Goal: Task Accomplishment & Management: Complete application form

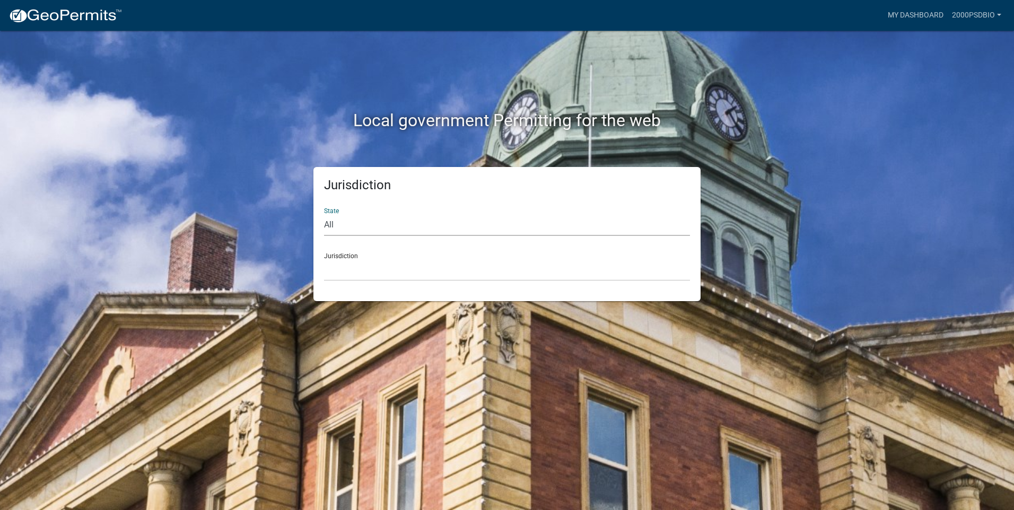
click at [412, 234] on select "All [US_STATE] [US_STATE] [US_STATE] [US_STATE] [US_STATE] [US_STATE] [US_STATE…" at bounding box center [507, 225] width 366 height 22
select select "[US_STATE]"
click at [324, 214] on select "All [US_STATE] [US_STATE] [US_STATE] [US_STATE] [US_STATE] [US_STATE] [US_STATE…" at bounding box center [507, 225] width 366 height 22
click at [385, 274] on select "City of [GEOGRAPHIC_DATA], [US_STATE] City of [GEOGRAPHIC_DATA], [US_STATE] Cit…" at bounding box center [507, 270] width 366 height 22
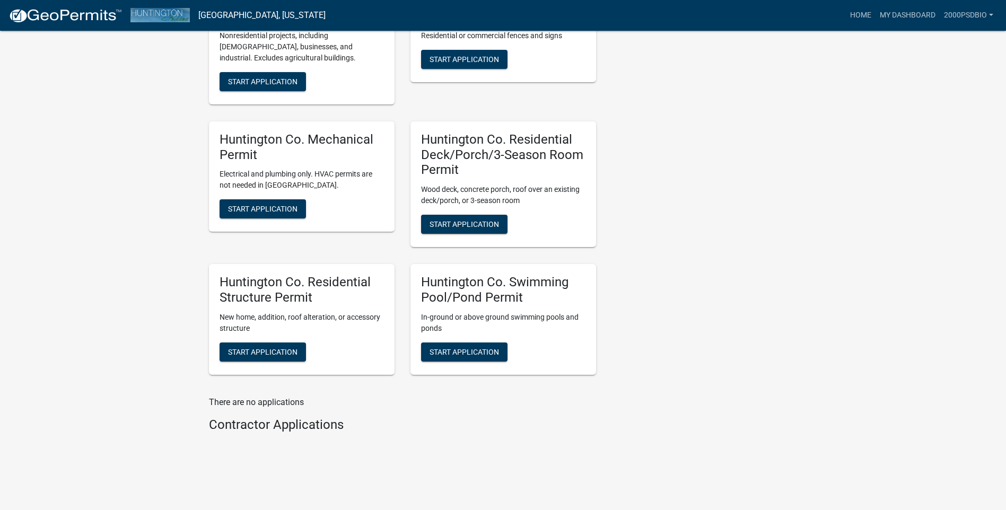
scroll to position [356, 0]
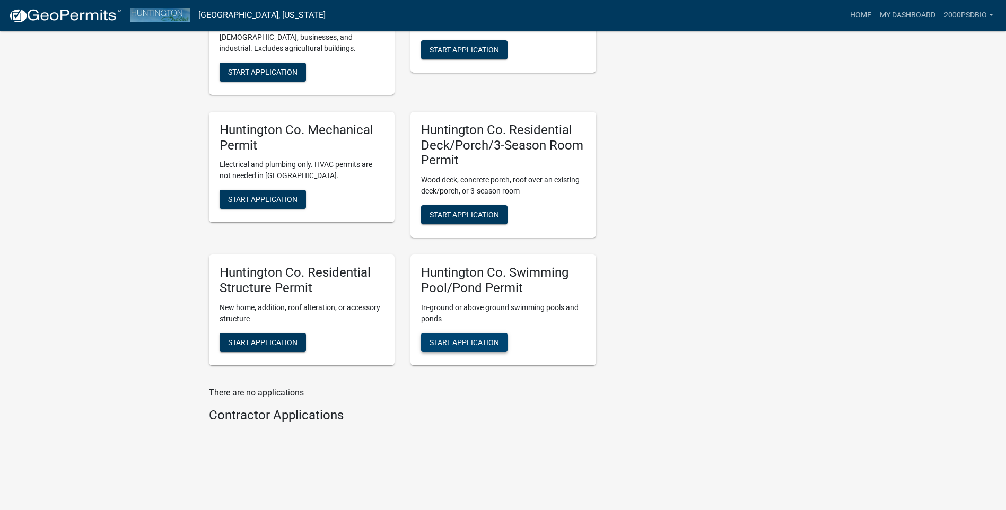
click at [458, 337] on button "Start Application" at bounding box center [464, 342] width 86 height 19
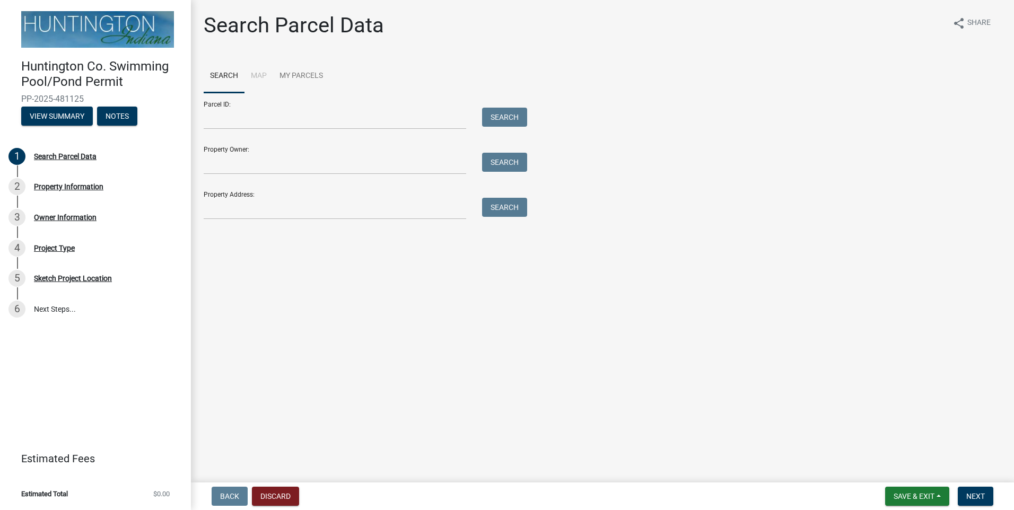
click at [262, 77] on li "Map" at bounding box center [258, 76] width 29 height 34
click at [236, 118] on input "Parcel ID:" at bounding box center [335, 119] width 263 height 22
click at [301, 74] on link "My Parcels" at bounding box center [301, 76] width 56 height 34
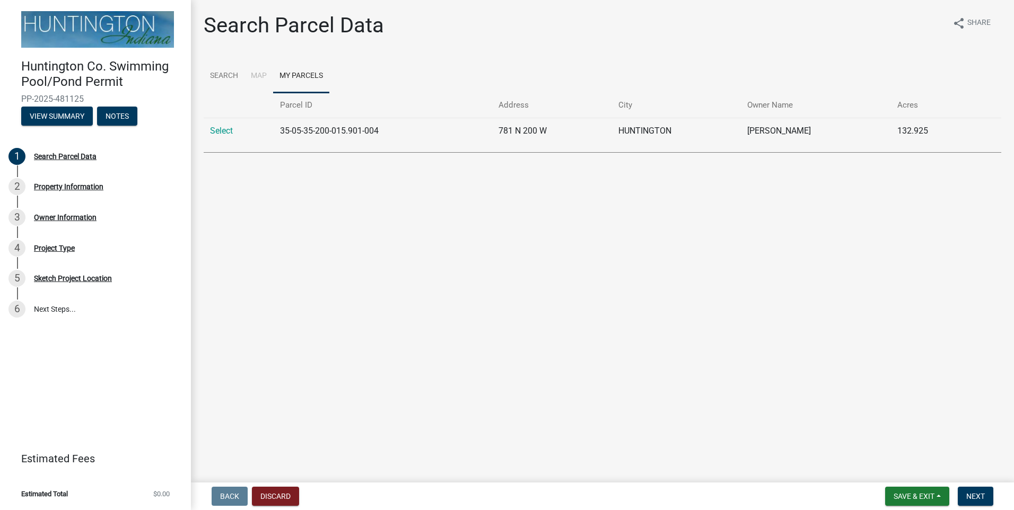
click at [359, 132] on td "35-05-35-200-015.901-004" at bounding box center [383, 131] width 219 height 26
click at [217, 130] on link "Select" at bounding box center [221, 131] width 23 height 10
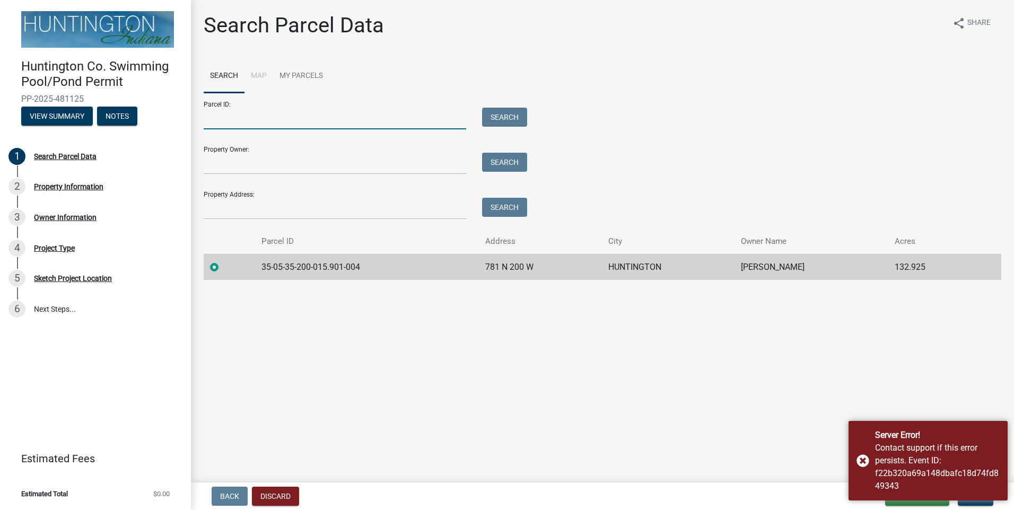
click at [266, 124] on input "Parcel ID:" at bounding box center [335, 119] width 263 height 22
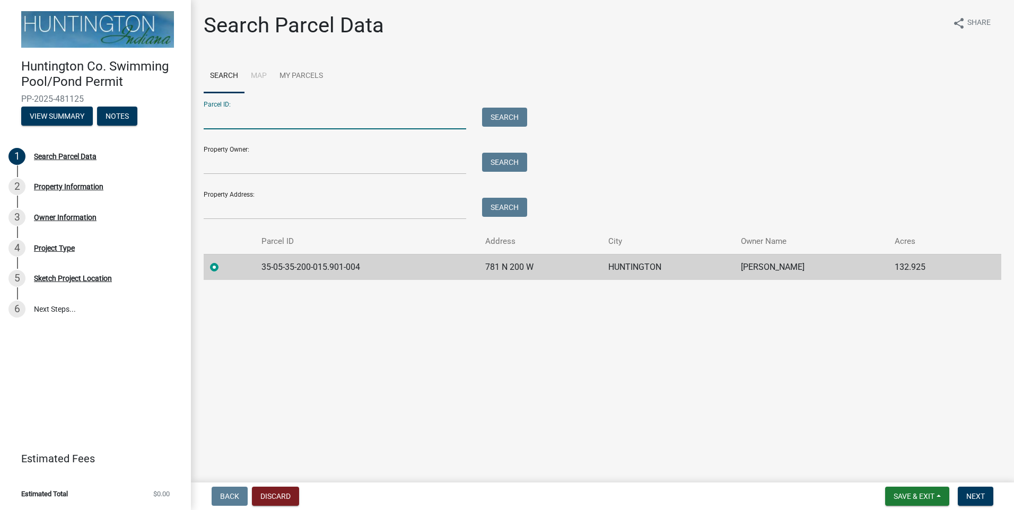
click at [266, 115] on input "Parcel ID:" at bounding box center [335, 119] width 263 height 22
click at [278, 77] on link "My Parcels" at bounding box center [301, 76] width 56 height 34
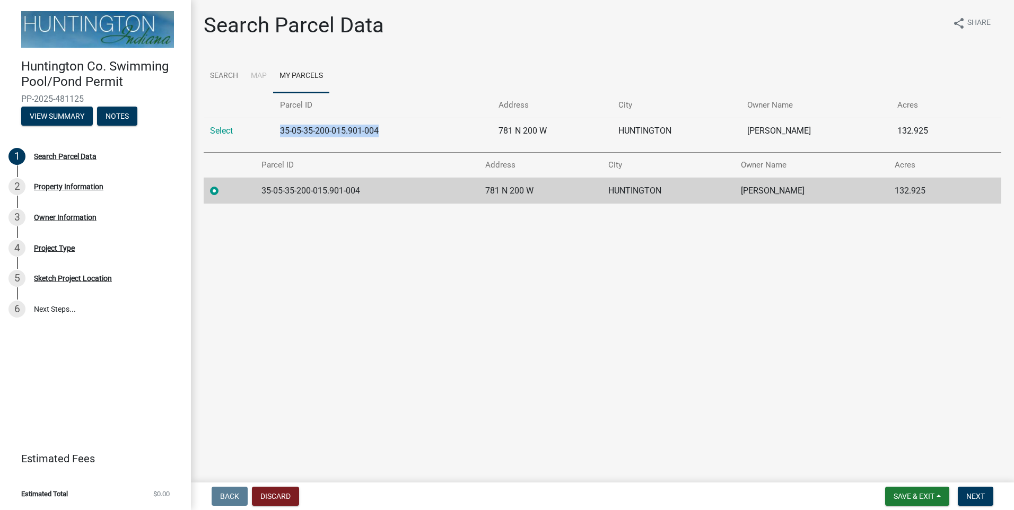
drag, startPoint x: 383, startPoint y: 128, endPoint x: 279, endPoint y: 127, distance: 104.0
click at [279, 127] on td "35-05-35-200-015.901-004" at bounding box center [383, 131] width 219 height 26
click at [296, 127] on td "35-05-35-200-015.901-004" at bounding box center [383, 131] width 219 height 26
drag, startPoint x: 279, startPoint y: 127, endPoint x: 296, endPoint y: 127, distance: 17.0
drag, startPoint x: 296, startPoint y: 127, endPoint x: 386, endPoint y: 128, distance: 90.2
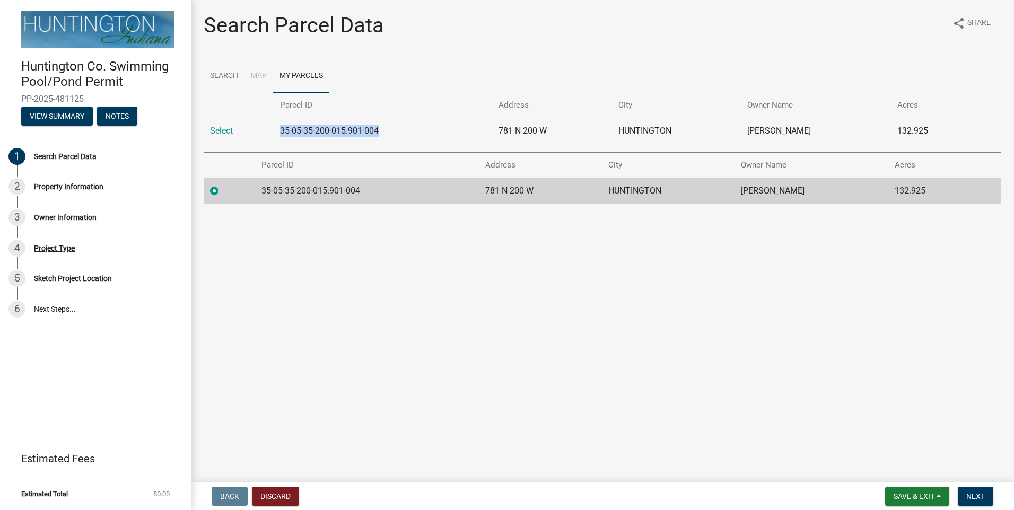
click at [386, 128] on td "35-05-35-200-015.901-004" at bounding box center [383, 131] width 219 height 26
drag, startPoint x: 386, startPoint y: 128, endPoint x: 356, endPoint y: 129, distance: 30.2
copy td "35-05-35-200-015.901-004"
click at [227, 126] on link "Select" at bounding box center [221, 131] width 23 height 10
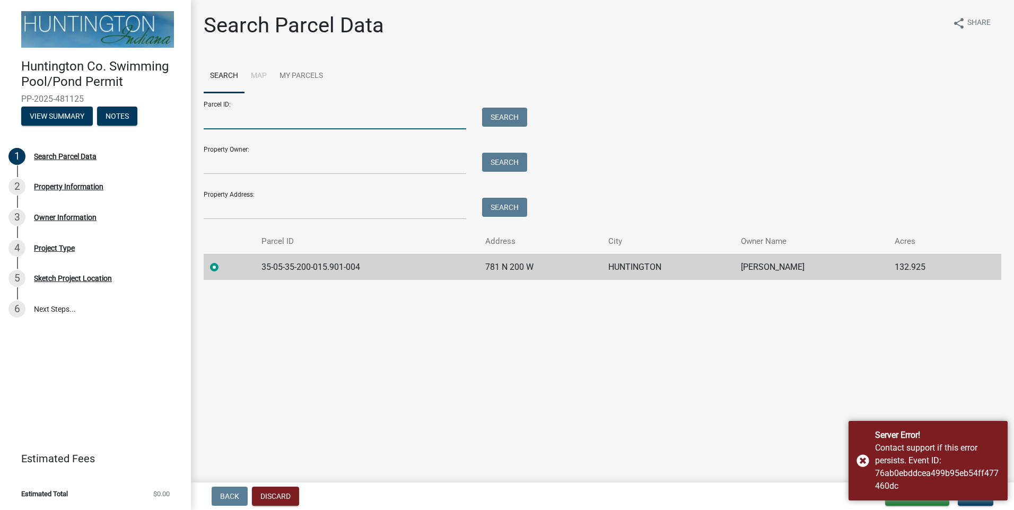
click at [236, 124] on input "Parcel ID:" at bounding box center [335, 119] width 263 height 22
paste input "35-05-35-200-015.901-004"
type input "35-05-35-200-015.901-004"
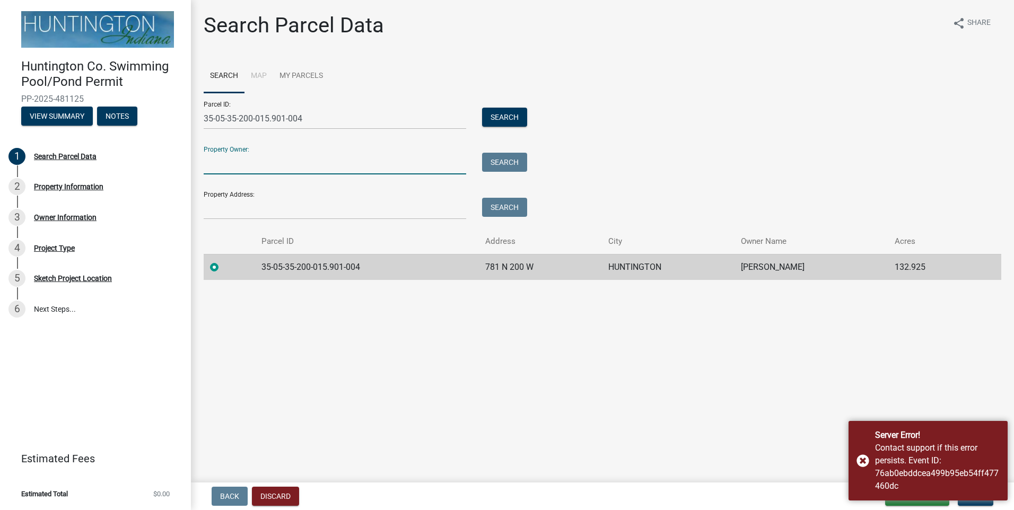
click at [249, 161] on input "Property Owner:" at bounding box center [335, 164] width 263 height 22
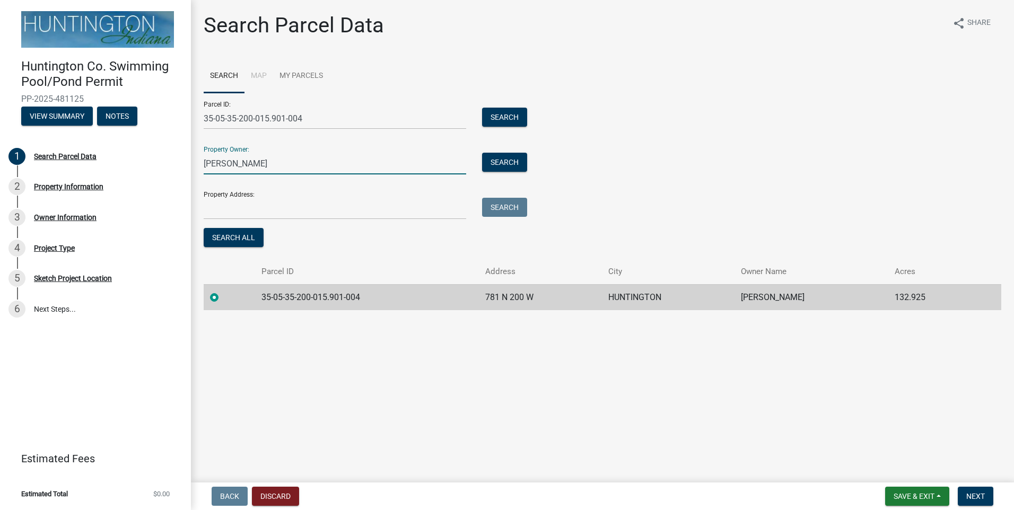
type input "[PERSON_NAME]"
click at [263, 210] on input "Property Address:" at bounding box center [335, 209] width 263 height 22
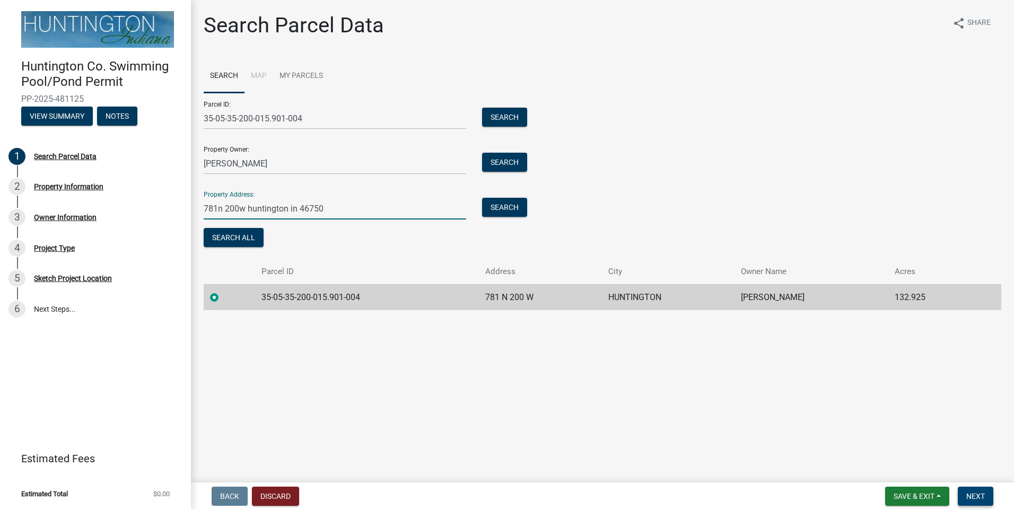
type input "781n 200w huntington in 46750"
click at [974, 500] on span "Next" at bounding box center [975, 496] width 19 height 8
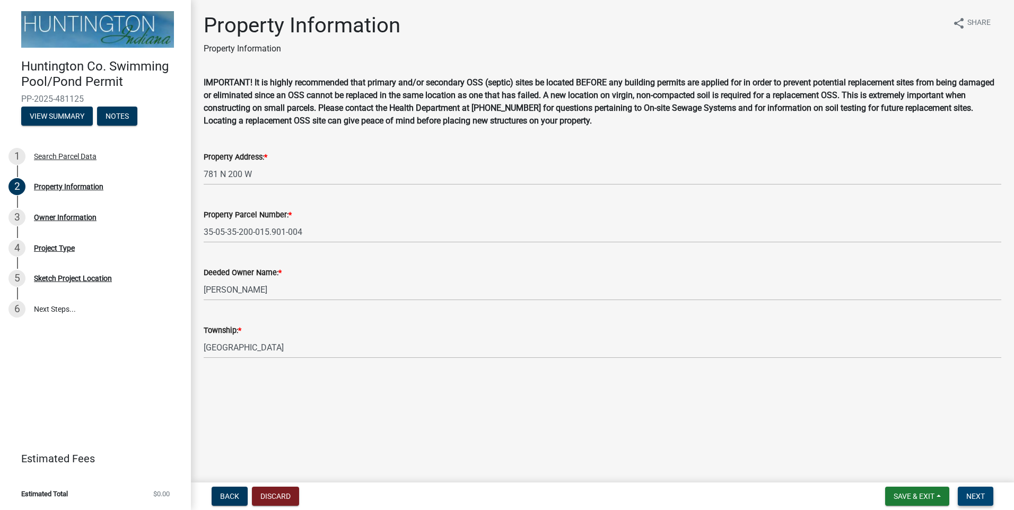
click at [979, 499] on span "Next" at bounding box center [975, 496] width 19 height 8
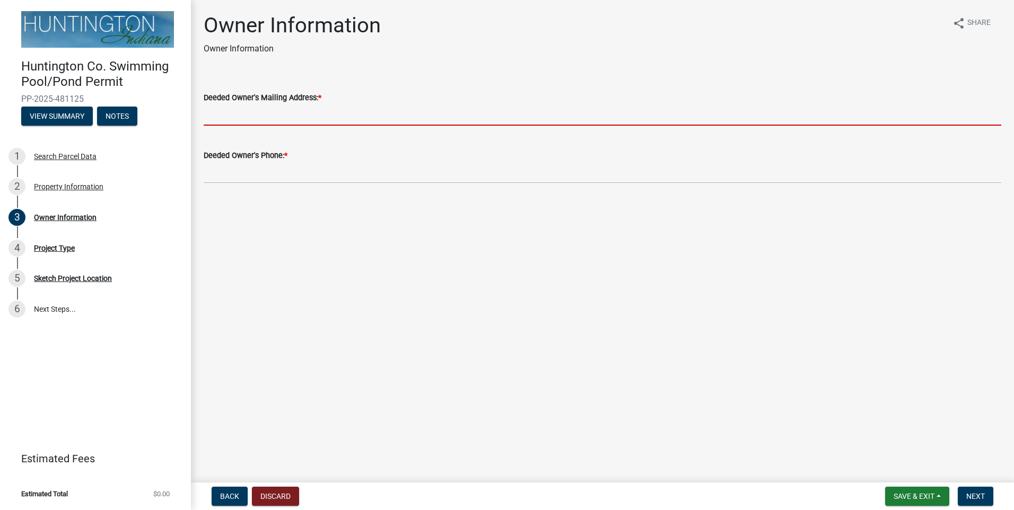
click at [310, 113] on input "Deeded Owner's Mailing Address: *" at bounding box center [603, 115] width 798 height 22
click at [370, 116] on input "Deeded Owner's Mailing Address: *" at bounding box center [603, 115] width 798 height 22
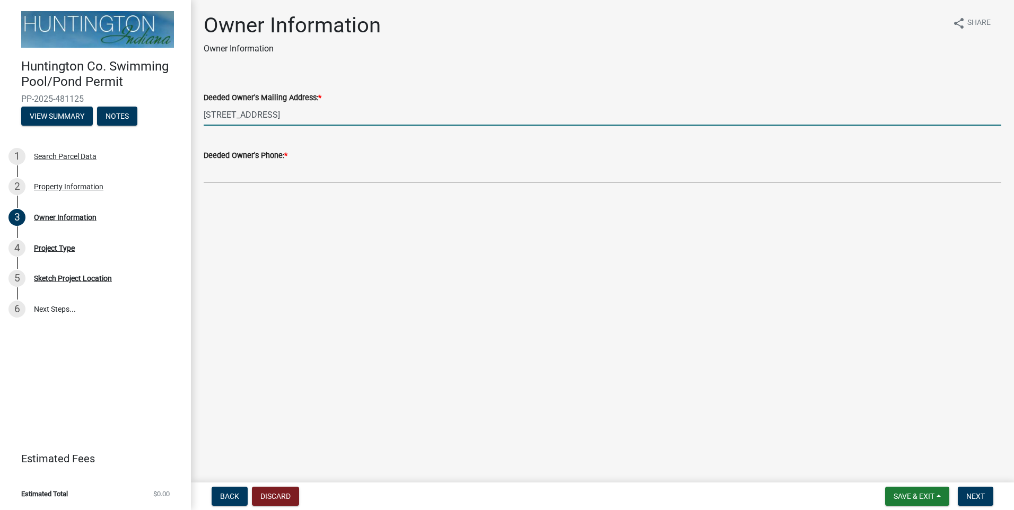
click at [338, 114] on input "[STREET_ADDRESS]" at bounding box center [603, 115] width 798 height 22
type input "[STREET_ADDRESS]"
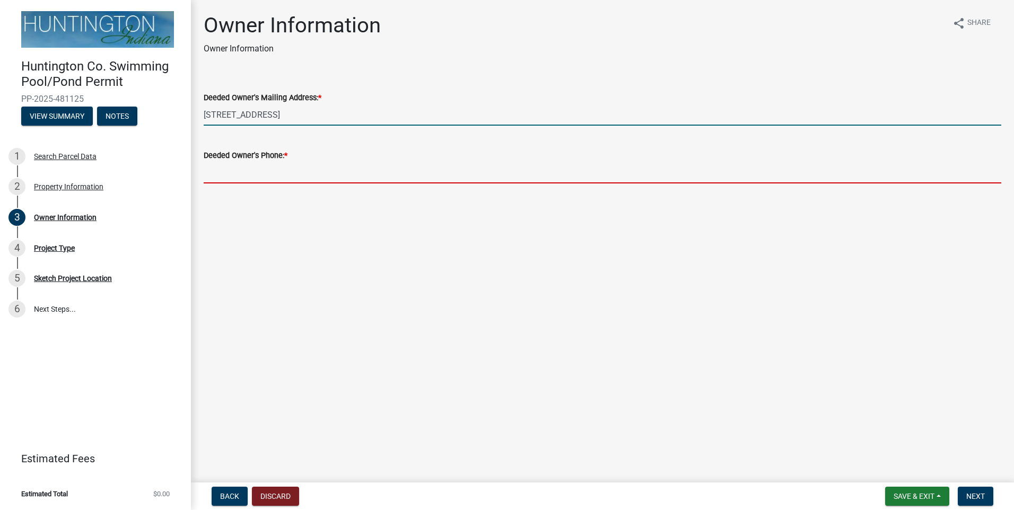
click at [263, 168] on input "Deeded Owner's Phone: *" at bounding box center [603, 173] width 798 height 22
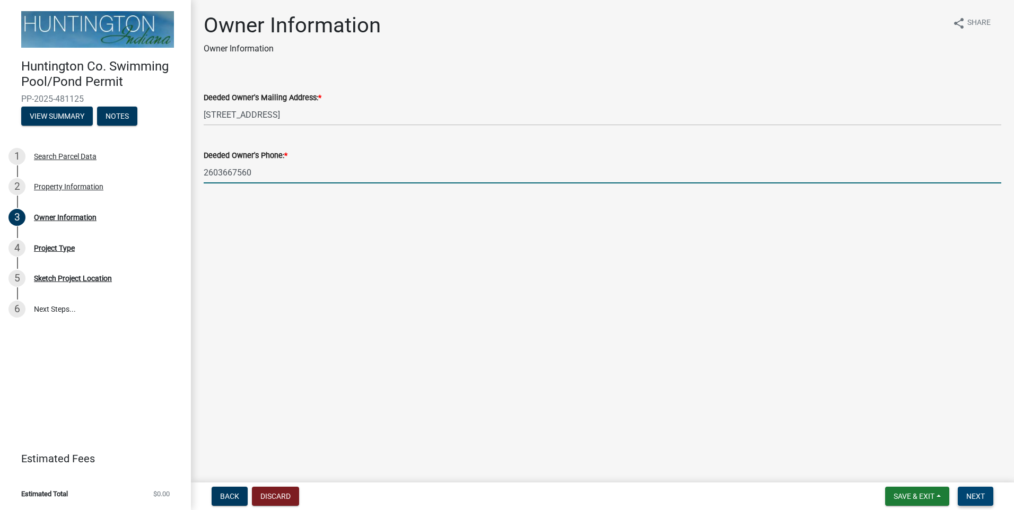
type input "2603667560"
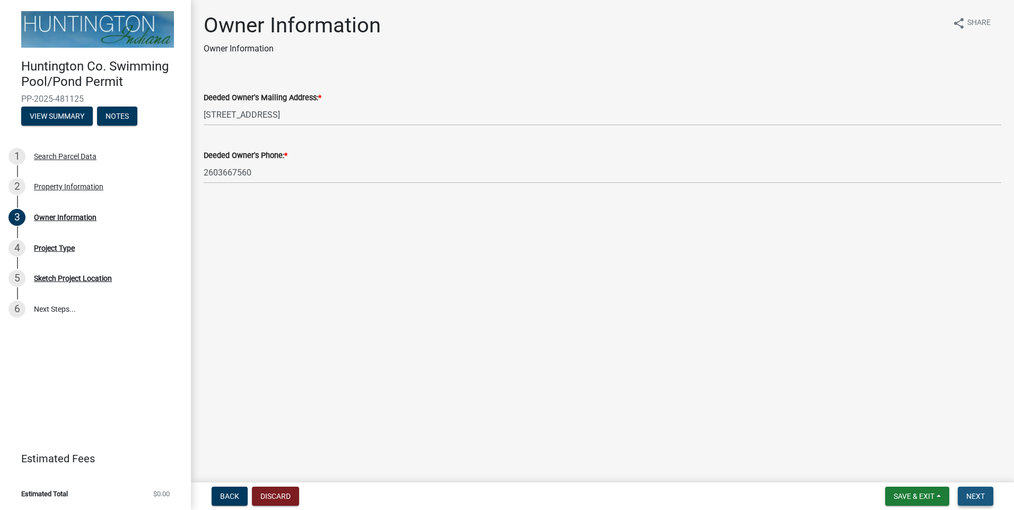
click at [990, 498] on button "Next" at bounding box center [976, 496] width 36 height 19
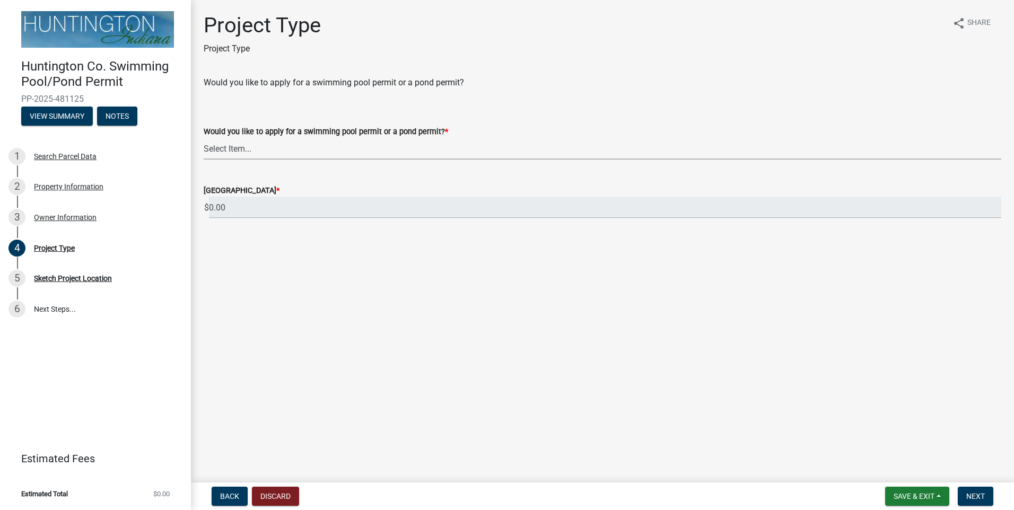
click at [348, 148] on select "Select Item... Swimming Pool Pond" at bounding box center [603, 149] width 798 height 22
click at [204, 138] on select "Select Item... Swimming Pool Pond" at bounding box center [603, 149] width 798 height 22
select select "25c1ad1d-474a-4384-9630-[DATE]a93b"
click at [971, 495] on span "Next" at bounding box center [975, 496] width 19 height 8
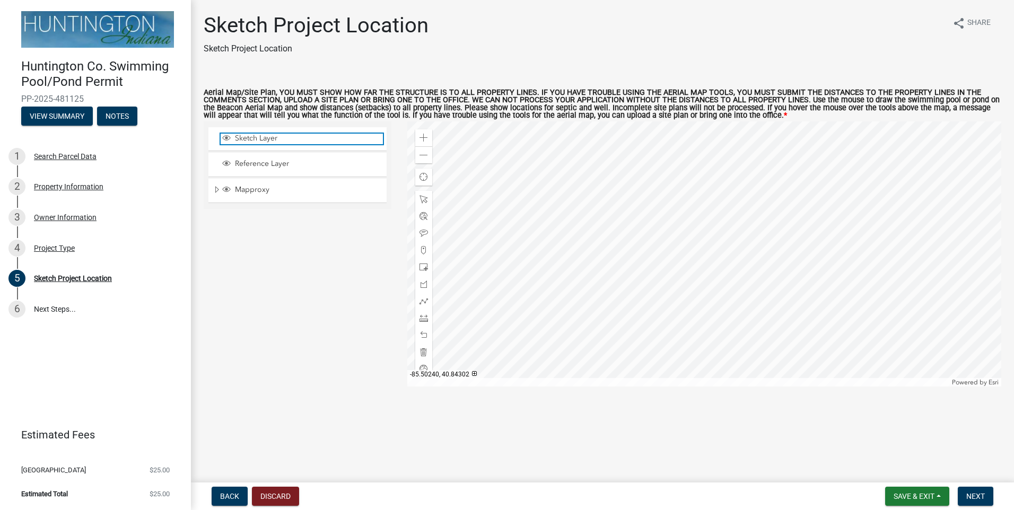
click at [288, 138] on span "Sketch Layer" at bounding box center [307, 139] width 151 height 10
click at [679, 265] on div at bounding box center [704, 253] width 595 height 265
click at [422, 141] on span at bounding box center [424, 138] width 8 height 8
click at [697, 243] on div at bounding box center [704, 253] width 595 height 265
click at [623, 188] on div at bounding box center [704, 253] width 595 height 265
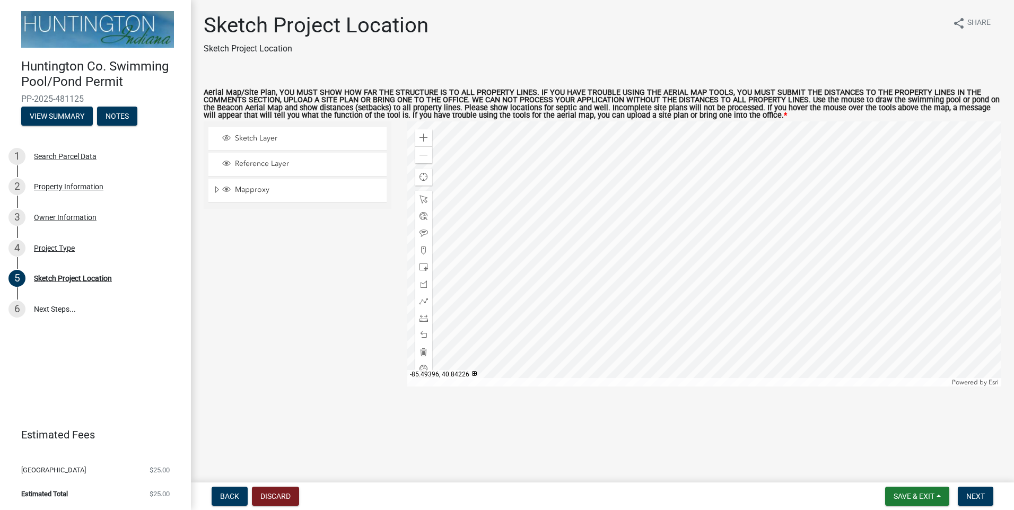
click at [425, 252] on span at bounding box center [424, 250] width 8 height 8
click at [646, 263] on div at bounding box center [704, 253] width 595 height 265
click at [660, 267] on div at bounding box center [704, 253] width 595 height 265
click at [428, 298] on div at bounding box center [423, 301] width 17 height 17
click at [660, 268] on div at bounding box center [704, 253] width 595 height 265
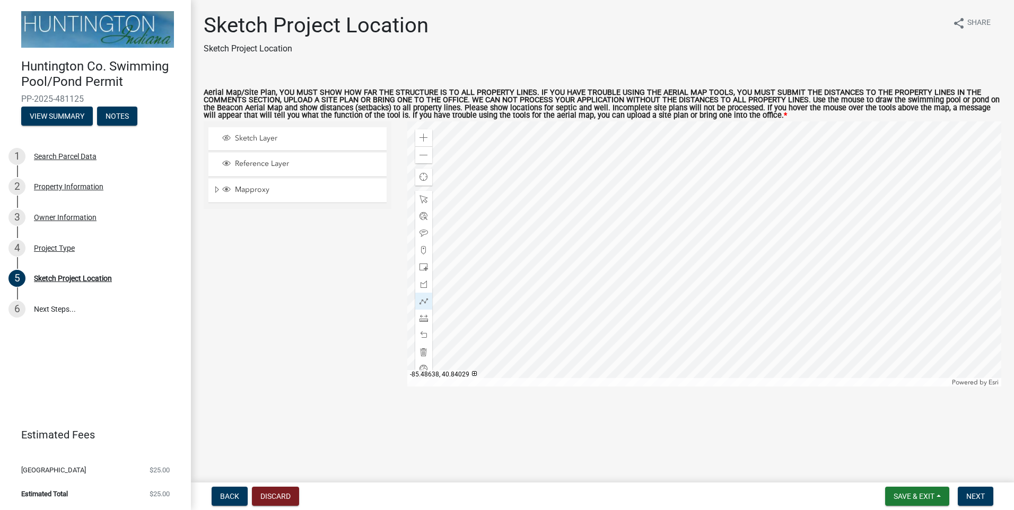
click at [651, 264] on div at bounding box center [704, 253] width 595 height 265
click at [648, 257] on div at bounding box center [704, 253] width 595 height 265
click at [649, 250] on div at bounding box center [704, 253] width 595 height 265
click at [652, 245] on div at bounding box center [704, 253] width 595 height 265
click at [659, 242] on div at bounding box center [704, 253] width 595 height 265
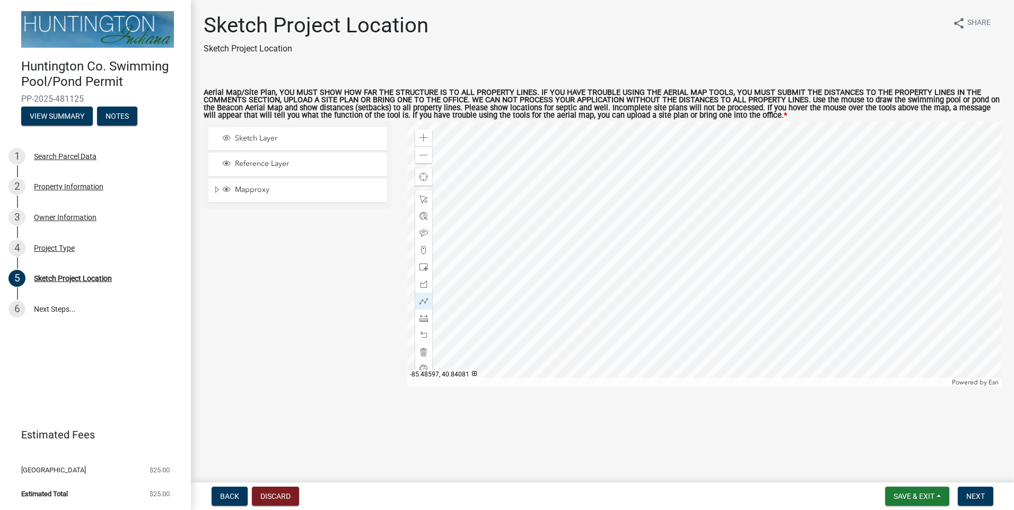
click at [663, 243] on div at bounding box center [704, 253] width 595 height 265
click at [666, 246] on div at bounding box center [704, 253] width 595 height 265
click at [672, 241] on div at bounding box center [704, 253] width 595 height 265
click at [679, 240] on div at bounding box center [704, 253] width 595 height 265
click at [689, 241] on div at bounding box center [704, 253] width 595 height 265
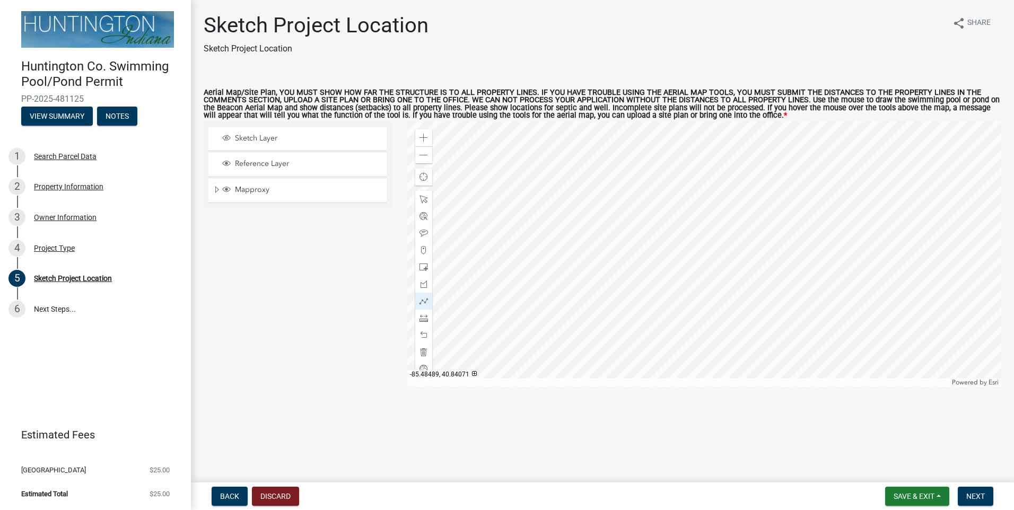
click at [695, 248] on div at bounding box center [704, 253] width 595 height 265
click at [697, 255] on div at bounding box center [704, 253] width 595 height 265
click at [693, 261] on div at bounding box center [704, 253] width 595 height 265
click at [686, 267] on div at bounding box center [704, 253] width 595 height 265
click at [676, 267] on div at bounding box center [704, 253] width 595 height 265
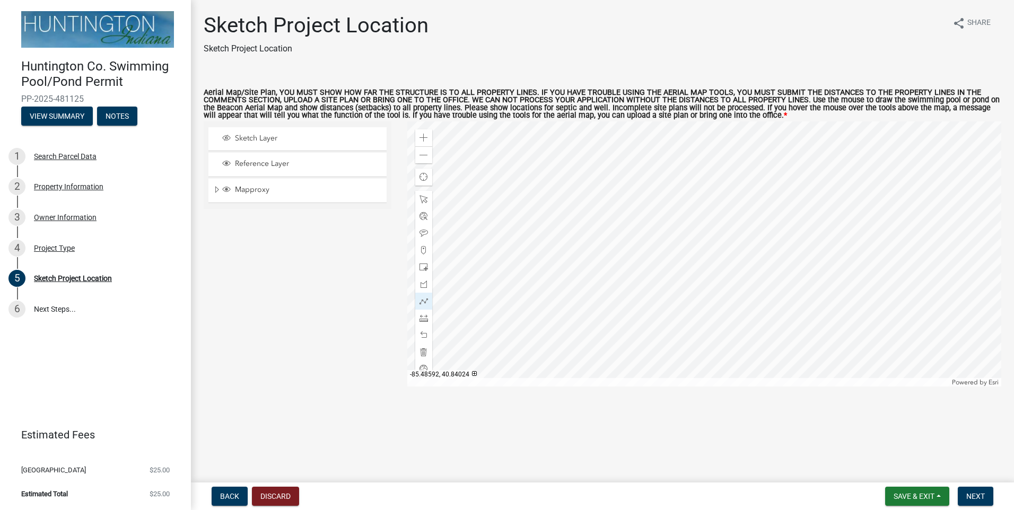
click at [665, 266] on div at bounding box center [704, 253] width 595 height 265
click at [663, 267] on div at bounding box center [704, 253] width 595 height 265
click at [420, 302] on span at bounding box center [424, 301] width 8 height 8
click at [428, 300] on div at bounding box center [423, 301] width 17 height 17
click at [661, 265] on div at bounding box center [704, 253] width 595 height 265
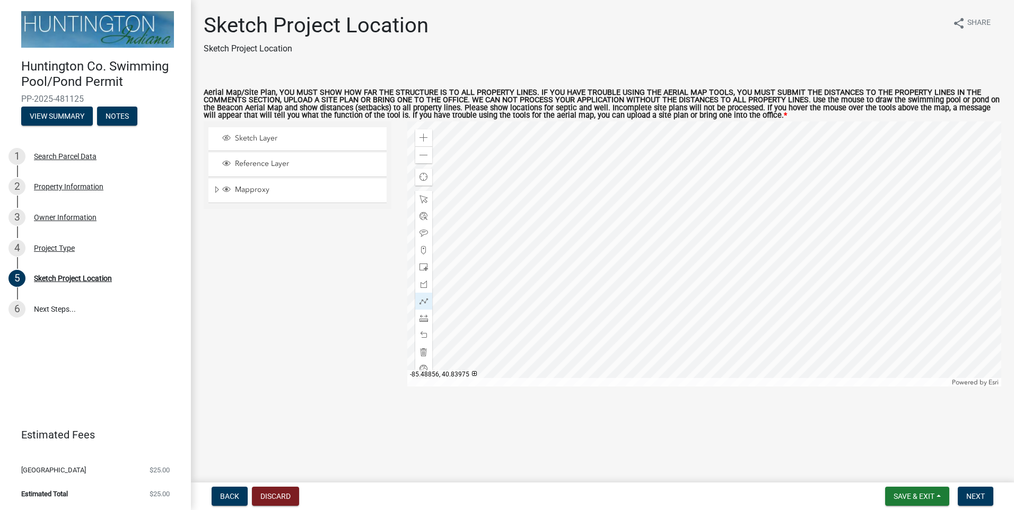
click at [653, 265] on div at bounding box center [704, 253] width 595 height 265
click at [650, 263] on div at bounding box center [704, 253] width 595 height 265
click at [648, 258] on div at bounding box center [704, 253] width 595 height 265
click at [650, 251] on div at bounding box center [704, 253] width 595 height 265
click at [653, 246] on div at bounding box center [704, 253] width 595 height 265
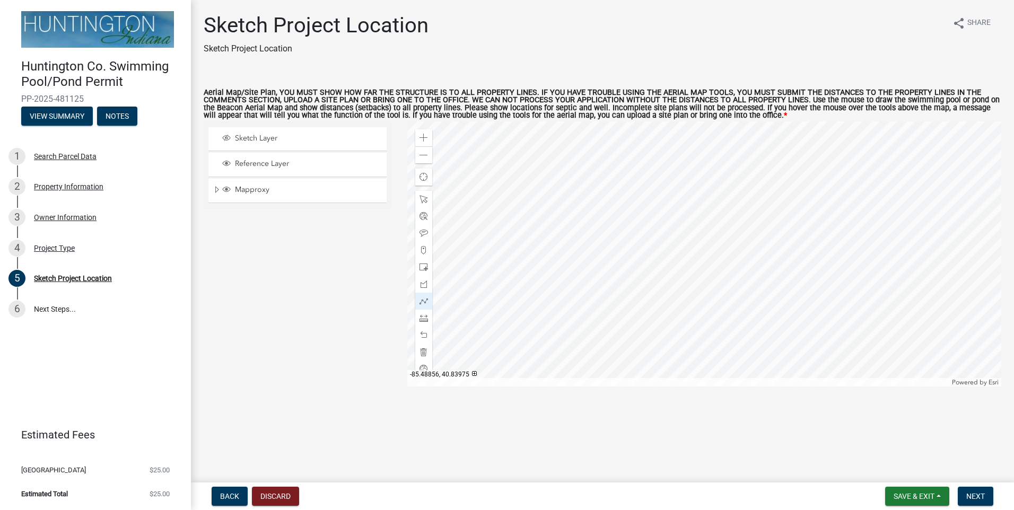
click at [660, 244] on div at bounding box center [704, 253] width 595 height 265
click at [664, 244] on div at bounding box center [704, 253] width 595 height 265
click at [669, 246] on div at bounding box center [704, 253] width 595 height 265
click at [674, 244] on div at bounding box center [704, 253] width 595 height 265
click at [680, 242] on div at bounding box center [704, 253] width 595 height 265
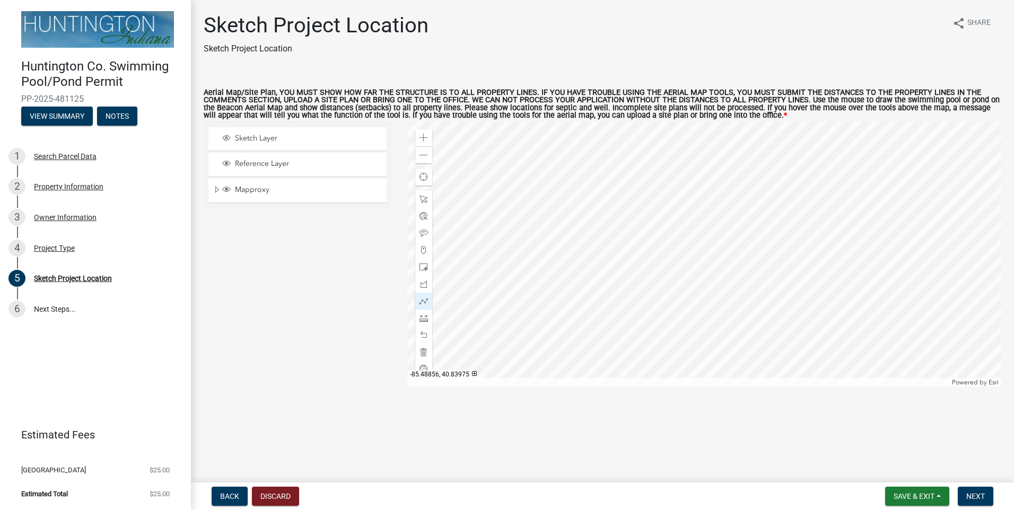
click at [689, 242] on div at bounding box center [704, 253] width 595 height 265
click at [694, 246] on div at bounding box center [704, 253] width 595 height 265
click at [697, 252] on div at bounding box center [704, 253] width 595 height 265
click at [694, 258] on div at bounding box center [704, 253] width 595 height 265
click at [691, 266] on div at bounding box center [704, 253] width 595 height 265
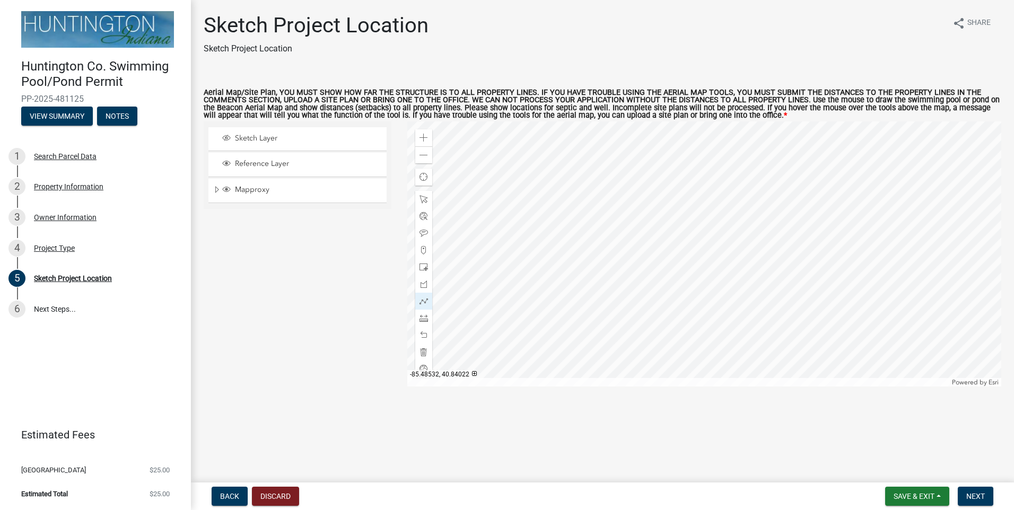
click at [682, 267] on div at bounding box center [704, 253] width 595 height 265
click at [671, 267] on div at bounding box center [704, 253] width 595 height 265
click at [665, 267] on div at bounding box center [704, 253] width 595 height 265
click at [661, 267] on div at bounding box center [704, 253] width 595 height 265
click at [661, 265] on div at bounding box center [704, 253] width 595 height 265
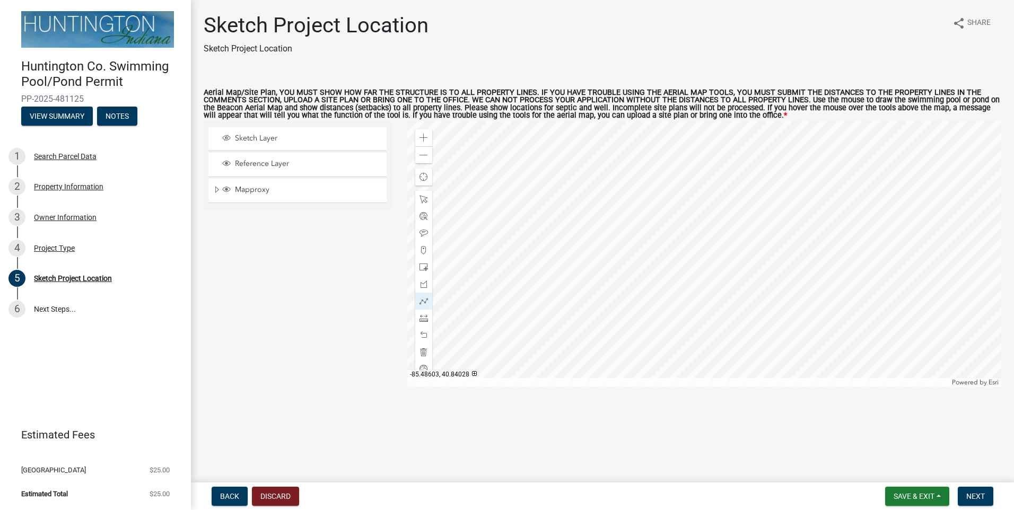
click at [661, 265] on div at bounding box center [704, 253] width 595 height 265
click at [662, 267] on div at bounding box center [704, 253] width 595 height 265
click at [661, 266] on div at bounding box center [704, 253] width 595 height 265
click at [643, 259] on div at bounding box center [704, 253] width 595 height 265
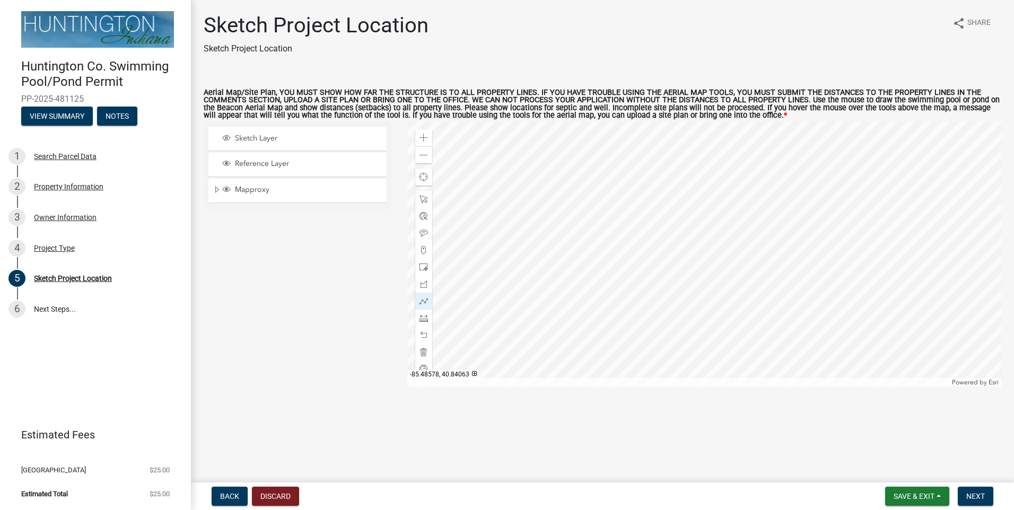
click at [669, 251] on div at bounding box center [704, 253] width 595 height 265
click at [674, 261] on div at bounding box center [704, 253] width 595 height 265
click at [663, 264] on div at bounding box center [704, 253] width 595 height 265
click at [671, 281] on div at bounding box center [704, 253] width 595 height 265
click at [672, 281] on div at bounding box center [704, 253] width 595 height 265
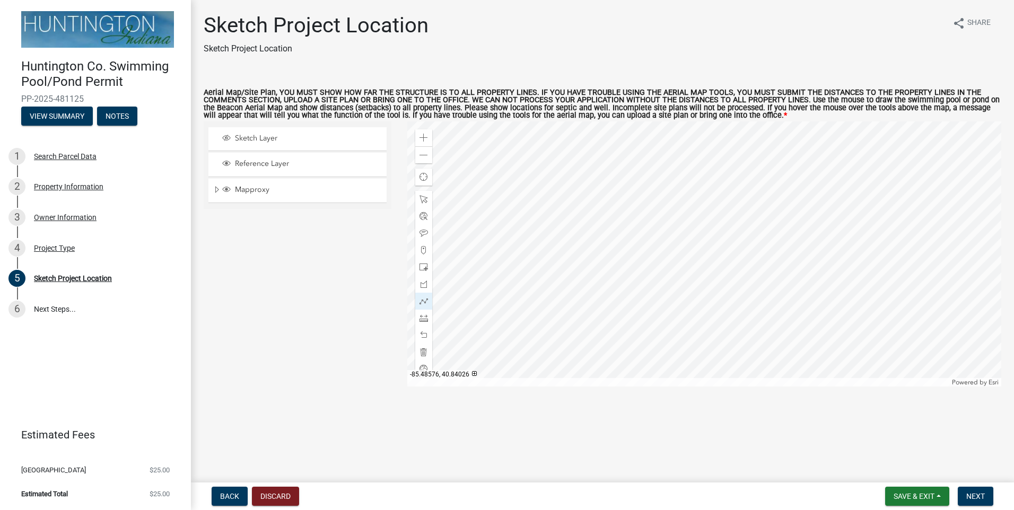
click at [666, 266] on div at bounding box center [704, 253] width 595 height 265
click at [634, 256] on div at bounding box center [704, 253] width 595 height 265
click at [671, 270] on div at bounding box center [704, 253] width 595 height 265
click at [673, 244] on div at bounding box center [704, 253] width 595 height 265
click at [680, 271] on div at bounding box center [704, 253] width 595 height 265
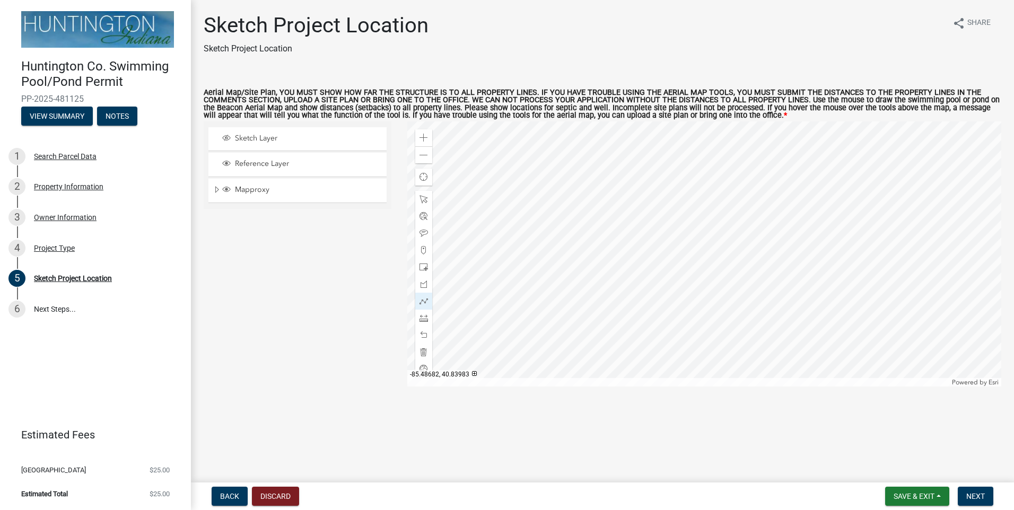
click at [637, 282] on div at bounding box center [704, 253] width 595 height 265
click at [636, 259] on div at bounding box center [704, 253] width 595 height 265
click at [424, 199] on span at bounding box center [424, 199] width 8 height 8
click at [661, 270] on div at bounding box center [704, 253] width 595 height 265
click at [428, 302] on div at bounding box center [423, 301] width 17 height 17
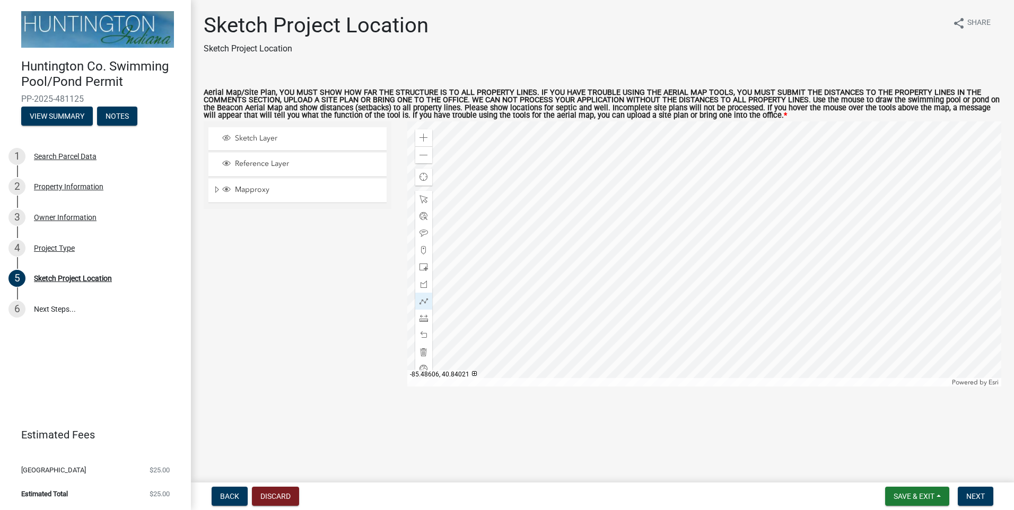
click at [651, 267] on div at bounding box center [704, 253] width 595 height 265
click at [659, 267] on div at bounding box center [704, 253] width 595 height 265
click at [644, 256] on div at bounding box center [704, 253] width 595 height 265
click at [668, 246] on div at bounding box center [704, 253] width 595 height 265
click at [681, 260] on div at bounding box center [704, 253] width 595 height 265
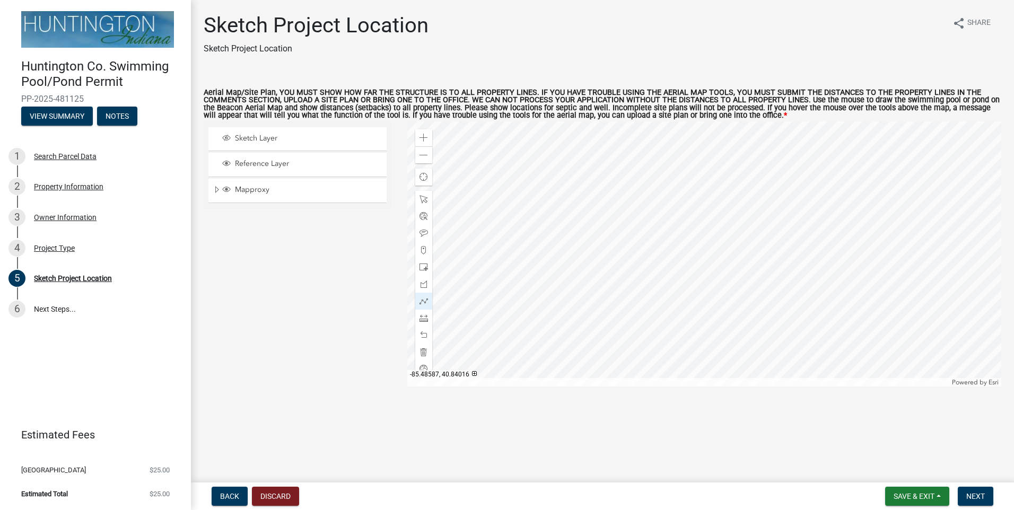
click at [662, 269] on div at bounding box center [704, 253] width 595 height 265
click at [660, 266] on div at bounding box center [704, 253] width 595 height 265
click at [427, 301] on span at bounding box center [424, 301] width 8 height 8
click at [657, 269] on div at bounding box center [704, 253] width 595 height 265
click at [650, 254] on div at bounding box center [704, 253] width 595 height 265
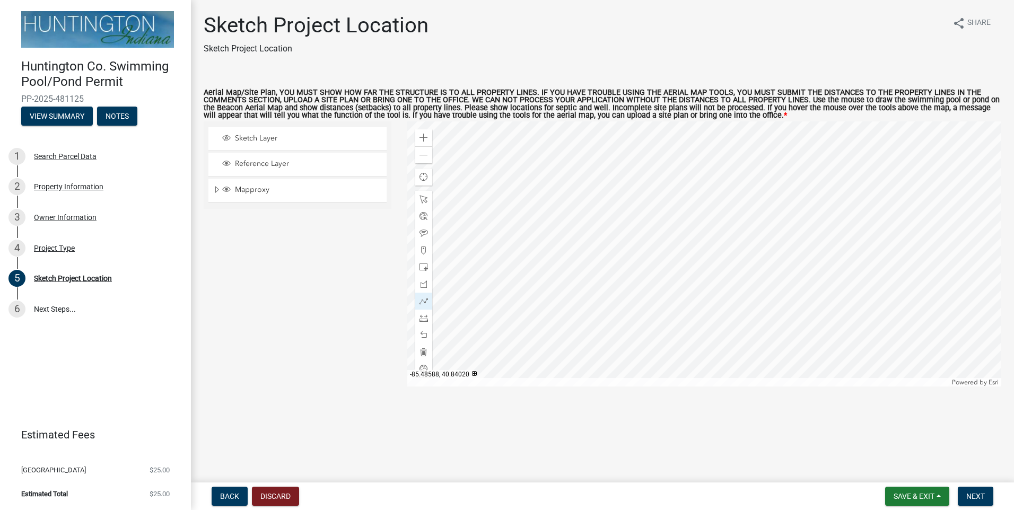
click at [674, 246] on div at bounding box center [704, 253] width 595 height 265
click at [682, 268] on div at bounding box center [704, 253] width 595 height 265
click at [657, 273] on div at bounding box center [704, 253] width 595 height 265
click at [423, 178] on span "Find my location" at bounding box center [424, 177] width 8 height 8
click at [425, 179] on span "Find my location" at bounding box center [424, 177] width 8 height 8
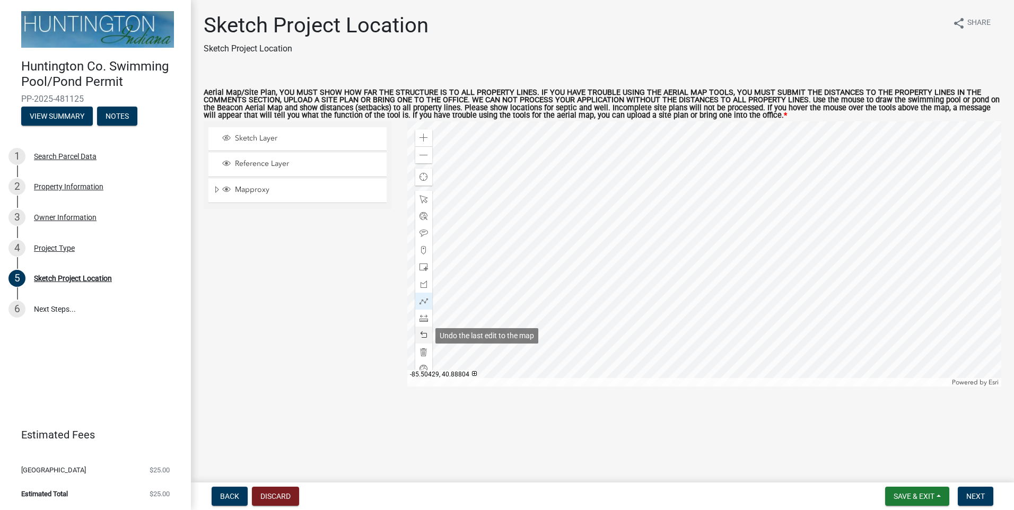
click at [424, 334] on span at bounding box center [424, 335] width 8 height 8
click at [424, 335] on span at bounding box center [424, 335] width 8 height 8
click at [425, 338] on span at bounding box center [424, 335] width 8 height 8
click at [422, 162] on div "Zoom out" at bounding box center [423, 154] width 17 height 17
click at [423, 184] on div "Find my location" at bounding box center [423, 177] width 17 height 17
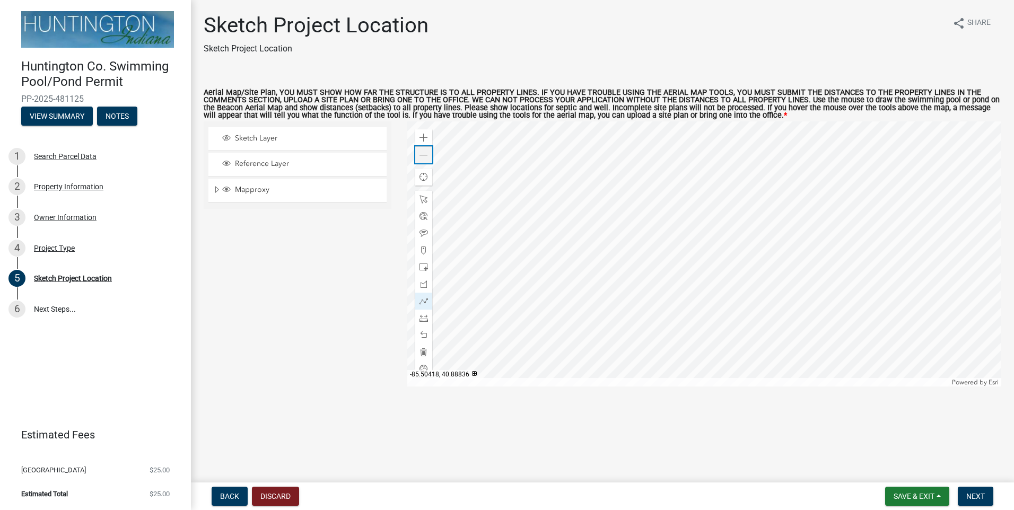
click at [426, 161] on div "Zoom out" at bounding box center [423, 154] width 17 height 17
click at [658, 222] on div at bounding box center [704, 253] width 595 height 265
click at [649, 214] on div at bounding box center [704, 253] width 595 height 265
click at [425, 302] on span at bounding box center [424, 301] width 8 height 8
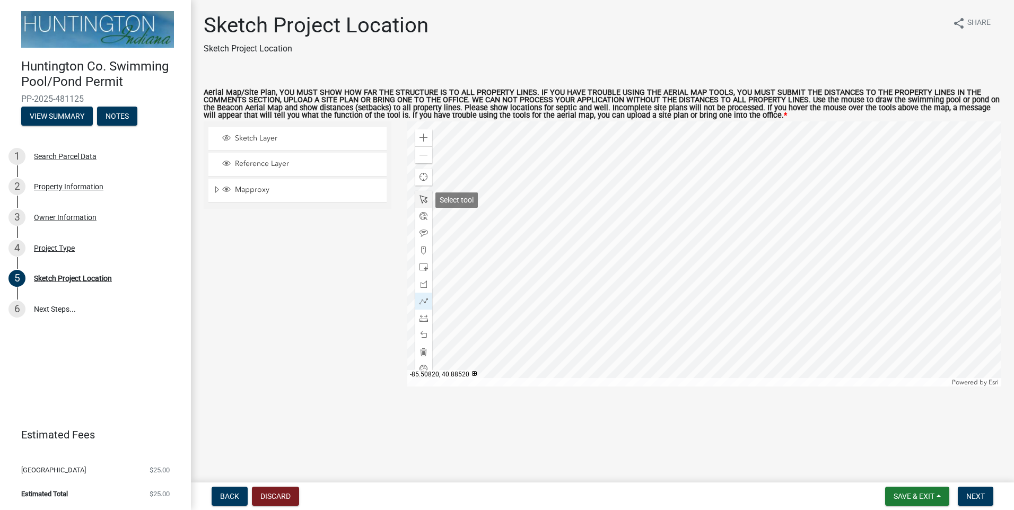
drag, startPoint x: 423, startPoint y: 199, endPoint x: 430, endPoint y: 206, distance: 9.4
click at [423, 199] on span at bounding box center [424, 199] width 8 height 8
click at [647, 203] on div at bounding box center [704, 253] width 595 height 265
click at [423, 155] on span at bounding box center [424, 155] width 8 height 8
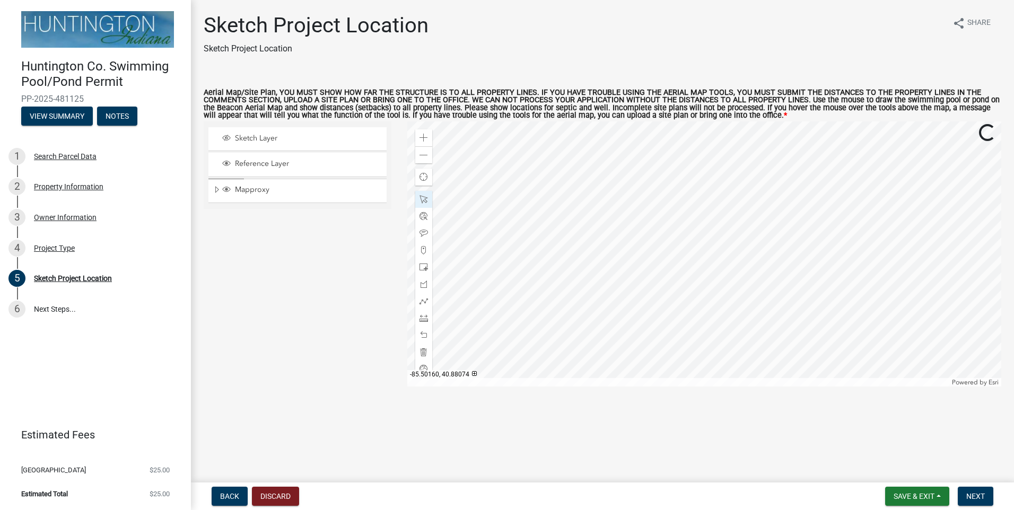
click at [661, 248] on div at bounding box center [704, 253] width 595 height 265
click at [657, 234] on div at bounding box center [704, 253] width 595 height 265
click at [658, 224] on div at bounding box center [704, 253] width 595 height 265
click at [668, 225] on div at bounding box center [704, 253] width 595 height 265
click at [696, 221] on div at bounding box center [704, 253] width 595 height 265
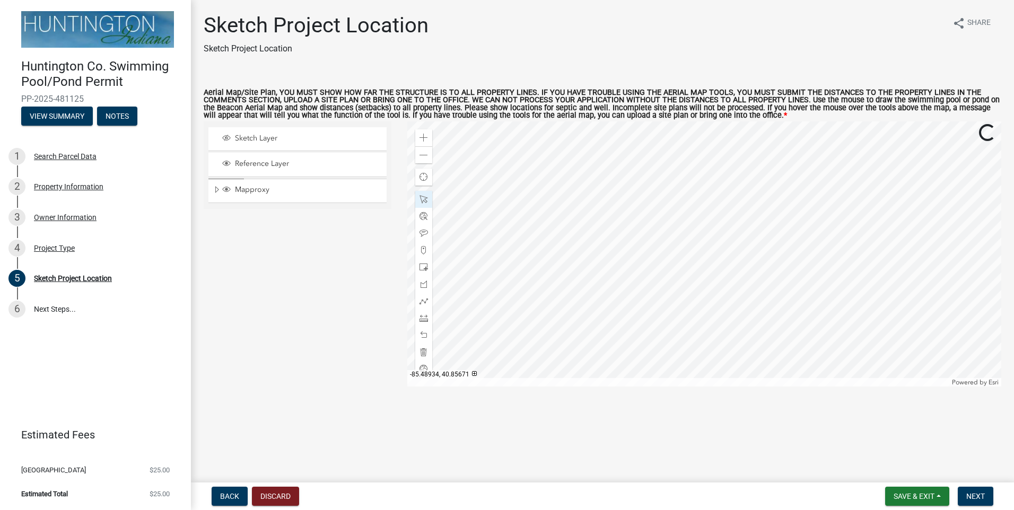
click at [680, 222] on div at bounding box center [704, 253] width 595 height 265
click at [661, 219] on div at bounding box center [704, 253] width 595 height 265
click at [714, 231] on div at bounding box center [704, 253] width 595 height 265
click at [713, 210] on div at bounding box center [704, 253] width 595 height 265
click at [754, 239] on div at bounding box center [704, 253] width 595 height 265
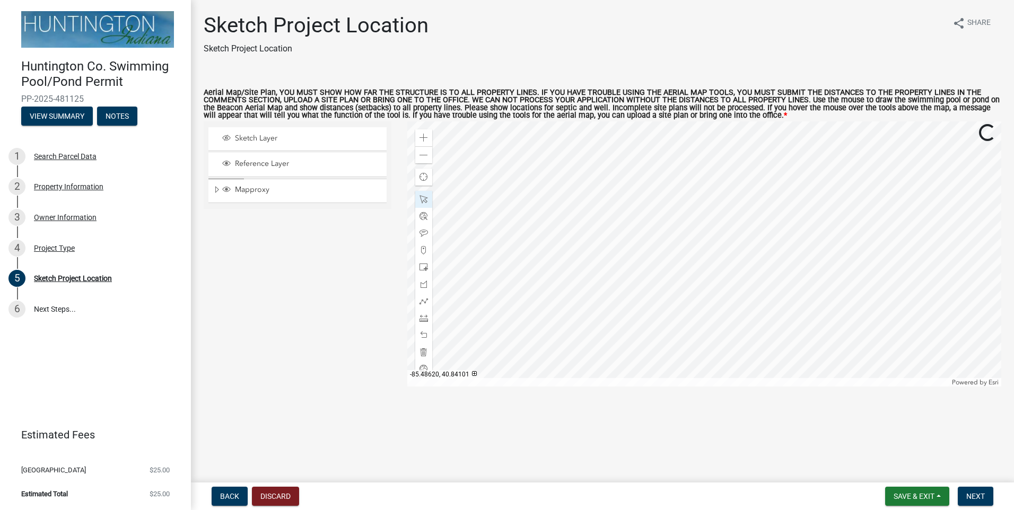
click at [779, 269] on div at bounding box center [704, 253] width 595 height 265
click at [429, 296] on div at bounding box center [423, 301] width 17 height 17
click at [656, 282] on div at bounding box center [704, 253] width 595 height 265
click at [631, 276] on div at bounding box center [704, 253] width 595 height 265
click at [638, 256] on div at bounding box center [704, 253] width 595 height 265
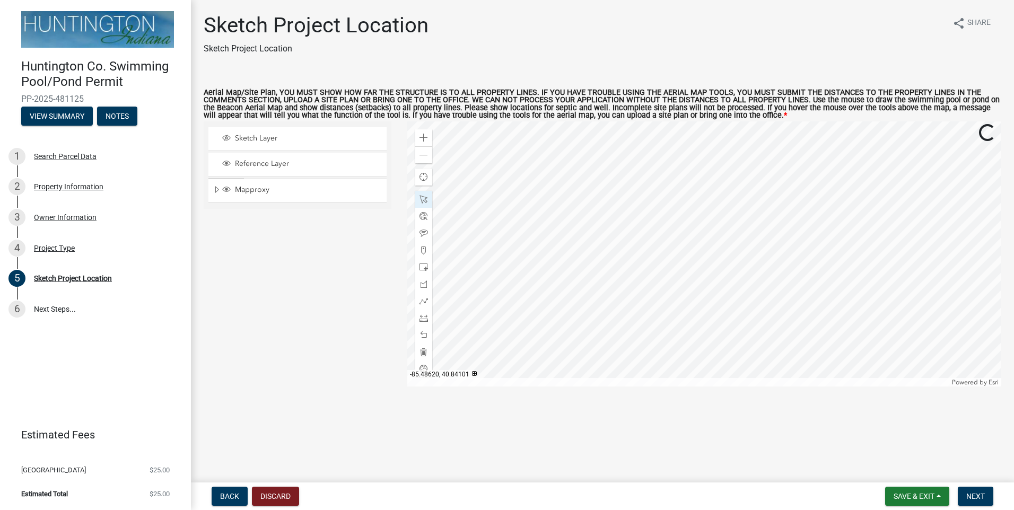
click at [639, 256] on div at bounding box center [704, 253] width 595 height 265
click at [656, 282] on div at bounding box center [704, 253] width 595 height 265
click at [633, 269] on div at bounding box center [704, 253] width 595 height 265
click at [649, 263] on div at bounding box center [704, 253] width 595 height 265
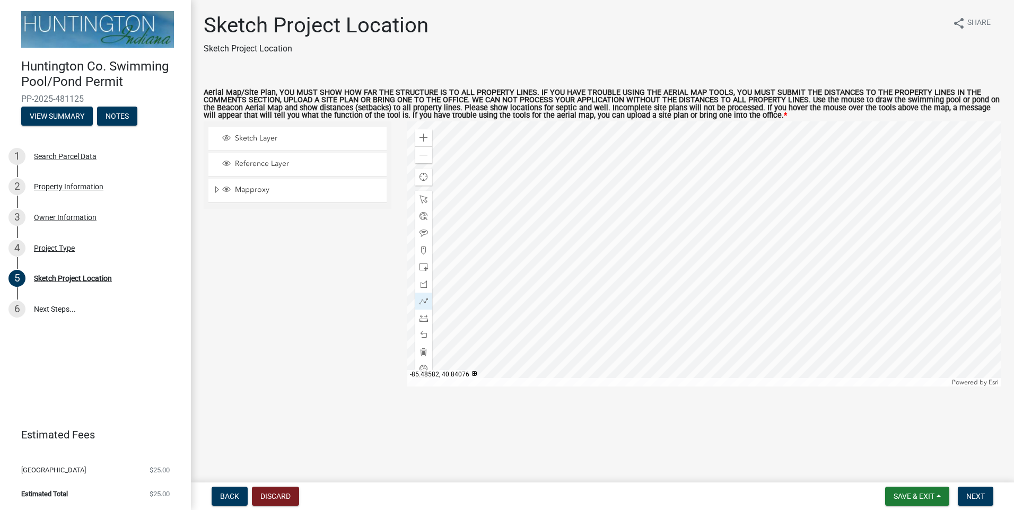
click at [649, 263] on div at bounding box center [704, 253] width 595 height 265
click at [650, 263] on div at bounding box center [704, 253] width 595 height 265
click at [652, 274] on div at bounding box center [704, 253] width 595 height 265
click at [627, 267] on div at bounding box center [704, 253] width 595 height 265
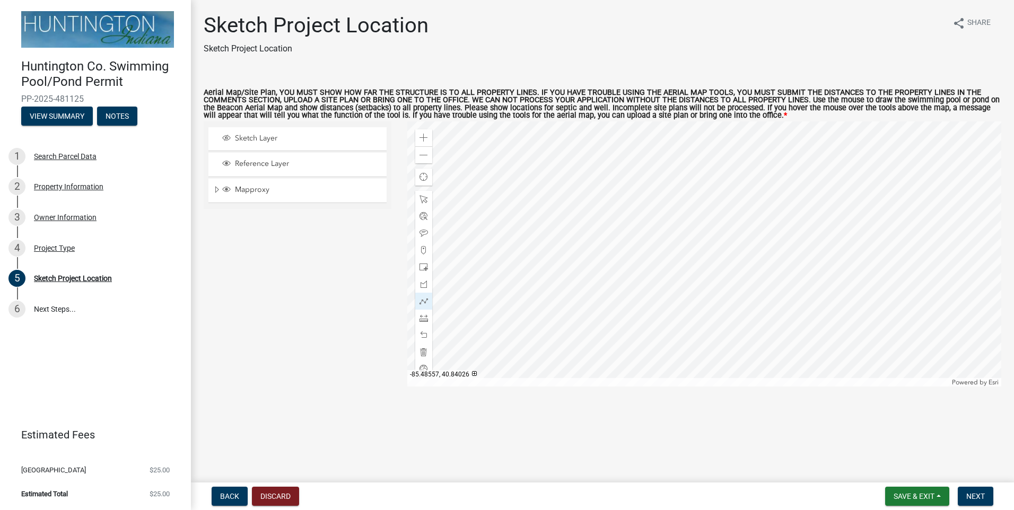
click at [656, 279] on div at bounding box center [704, 253] width 595 height 265
click at [632, 291] on div at bounding box center [704, 253] width 595 height 265
click at [423, 338] on span at bounding box center [424, 335] width 8 height 8
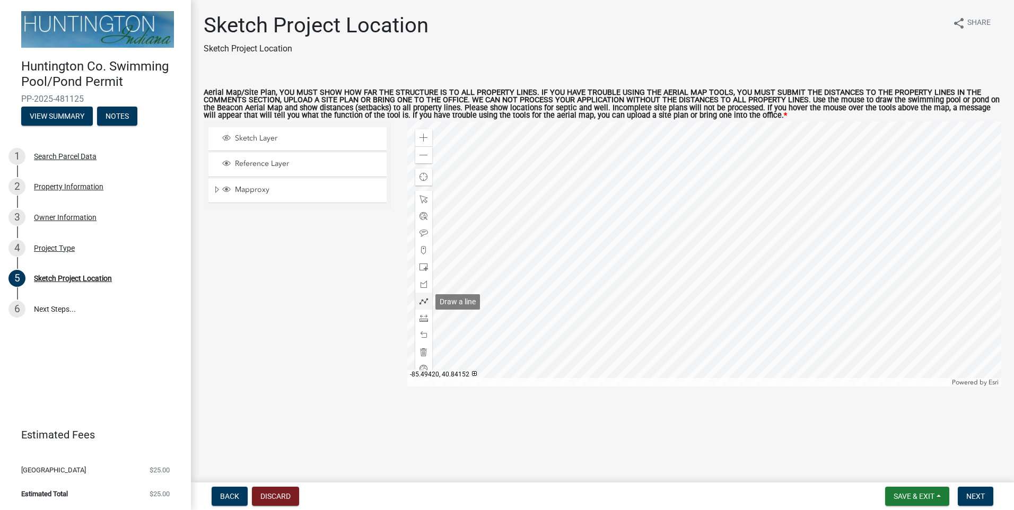
click at [426, 299] on span at bounding box center [424, 301] width 8 height 8
click at [427, 314] on div at bounding box center [423, 318] width 17 height 17
click at [557, 264] on div at bounding box center [704, 253] width 595 height 265
click at [574, 267] on div at bounding box center [704, 253] width 595 height 265
click at [647, 266] on div at bounding box center [704, 253] width 595 height 265
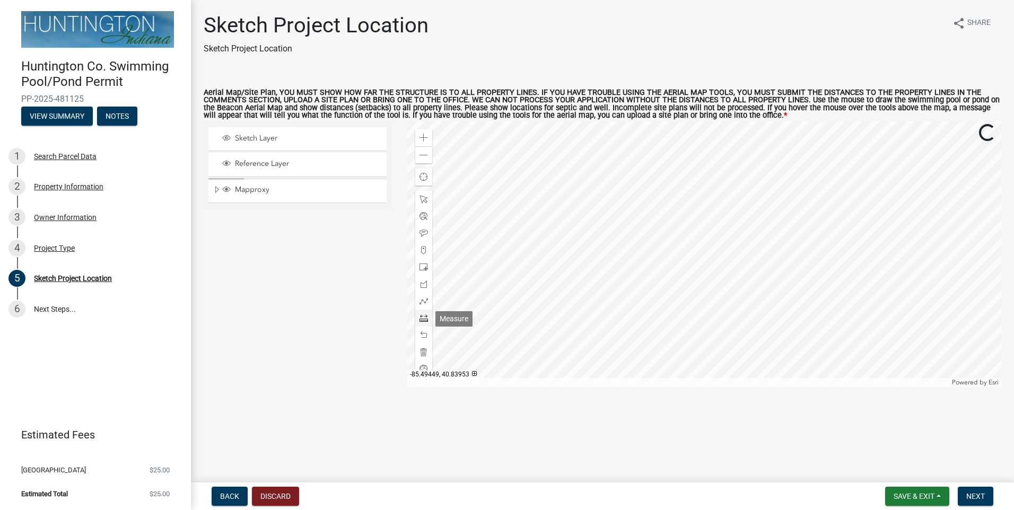
click at [427, 316] on span at bounding box center [424, 318] width 8 height 8
click at [653, 268] on div at bounding box center [704, 253] width 595 height 265
click at [422, 333] on span at bounding box center [424, 335] width 8 height 8
click at [667, 254] on div at bounding box center [704, 253] width 595 height 265
click at [646, 193] on div at bounding box center [704, 253] width 595 height 265
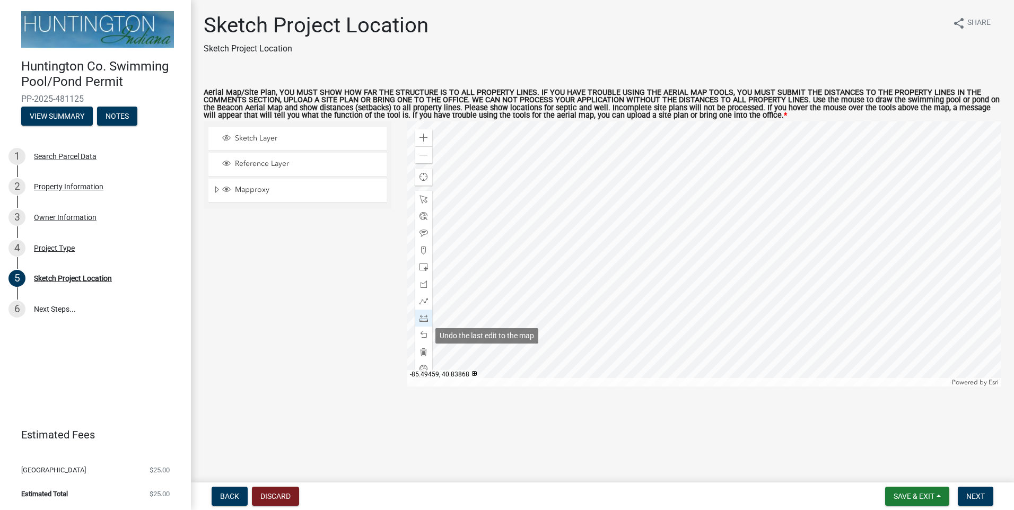
click at [646, 194] on div at bounding box center [704, 253] width 595 height 265
click at [676, 215] on div at bounding box center [704, 253] width 595 height 265
click at [645, 194] on div at bounding box center [704, 253] width 595 height 265
click at [660, 261] on div at bounding box center [704, 253] width 595 height 265
click at [427, 319] on span at bounding box center [424, 318] width 8 height 8
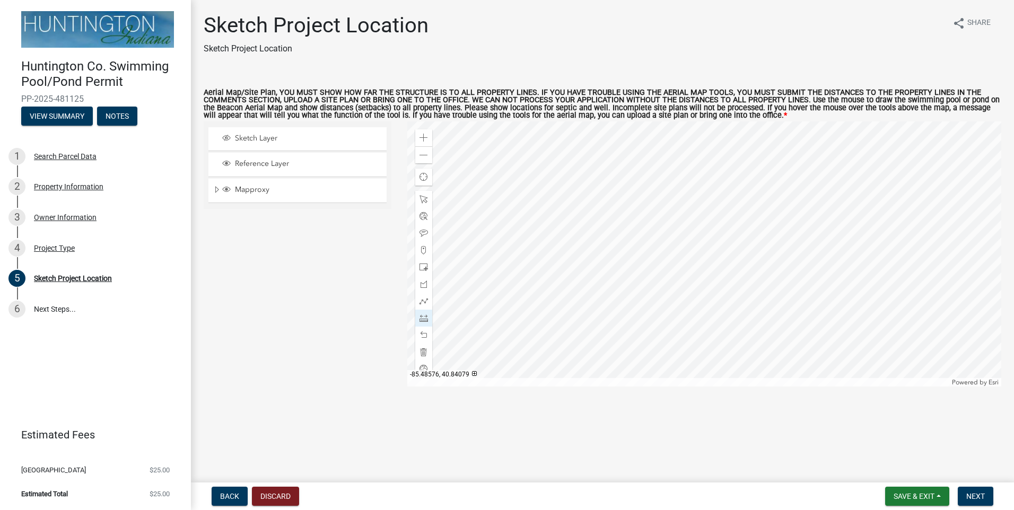
click at [659, 260] on div at bounding box center [704, 253] width 595 height 265
click at [645, 193] on div at bounding box center [704, 253] width 595 height 265
click at [656, 263] on div at bounding box center [704, 253] width 595 height 265
click at [659, 265] on div at bounding box center [704, 253] width 595 height 265
click at [667, 270] on div at bounding box center [704, 253] width 595 height 265
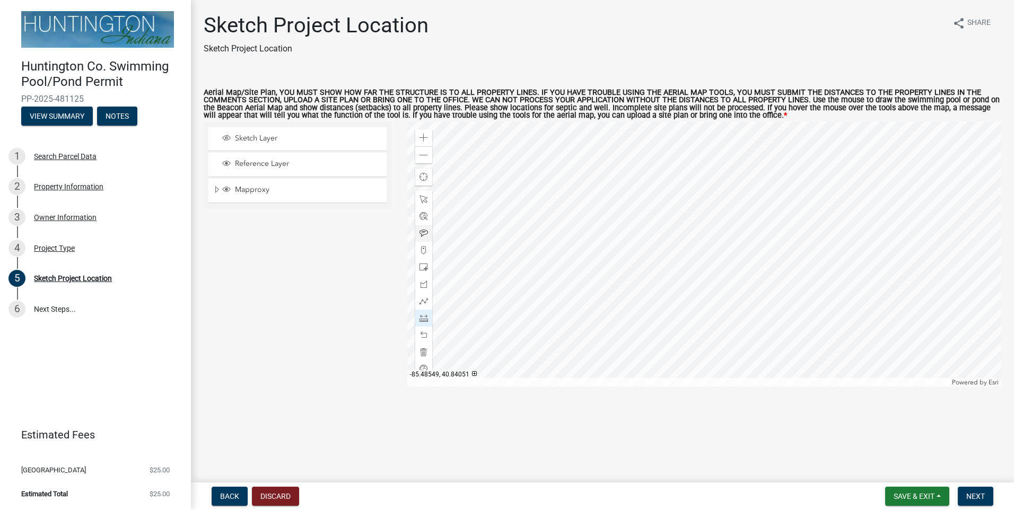
click at [667, 270] on div at bounding box center [704, 253] width 595 height 265
click at [276, 140] on span "Sketch Layer" at bounding box center [307, 139] width 151 height 10
click at [418, 337] on div at bounding box center [423, 335] width 17 height 17
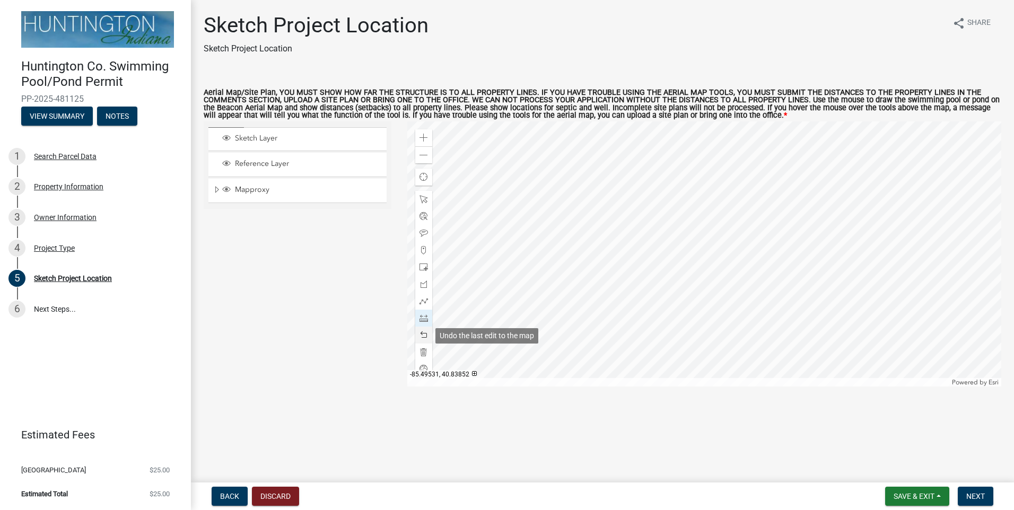
click at [418, 337] on div at bounding box center [423, 335] width 17 height 17
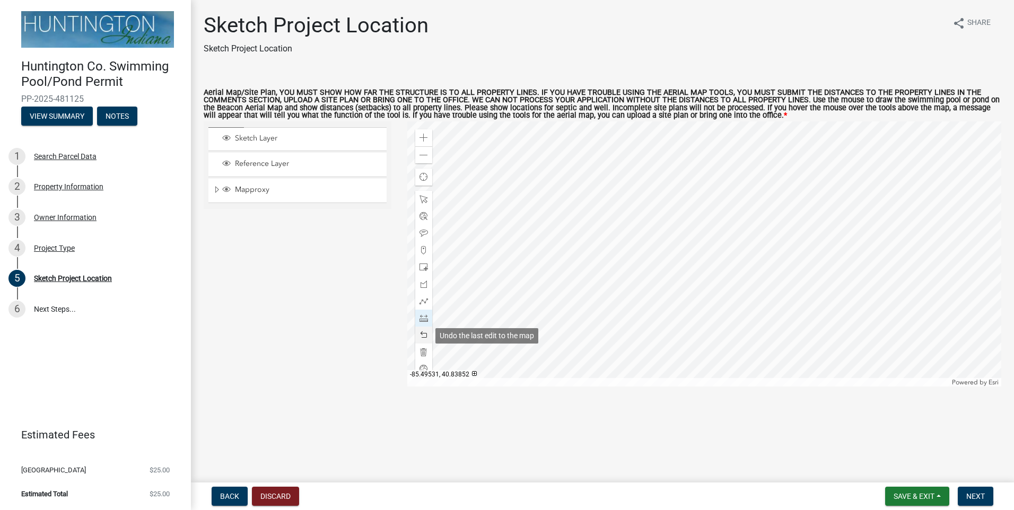
click at [418, 337] on div at bounding box center [423, 335] width 17 height 17
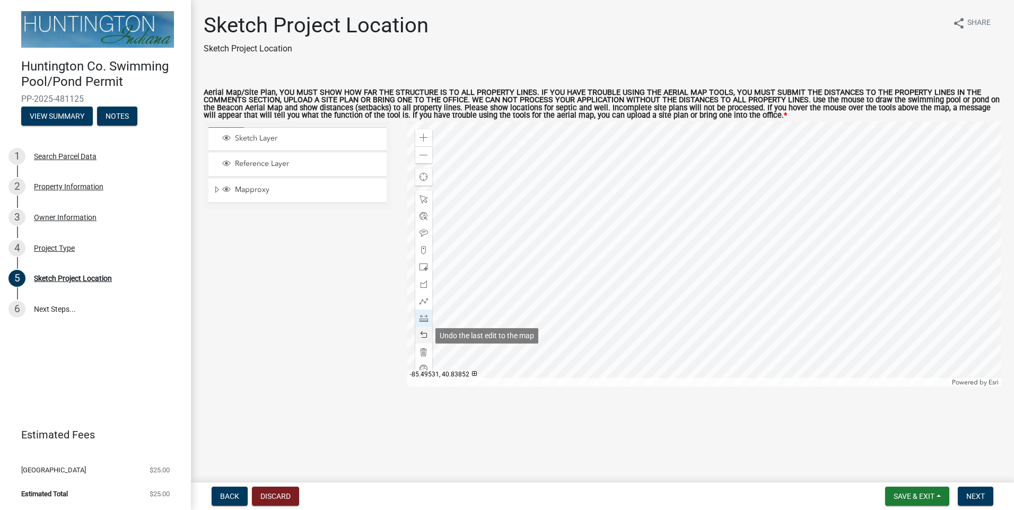
click at [418, 337] on div at bounding box center [423, 335] width 17 height 17
click at [425, 302] on span at bounding box center [424, 301] width 8 height 8
click at [658, 257] on div at bounding box center [704, 253] width 595 height 265
click at [645, 195] on div at bounding box center [704, 253] width 595 height 265
click at [647, 196] on div at bounding box center [704, 253] width 595 height 265
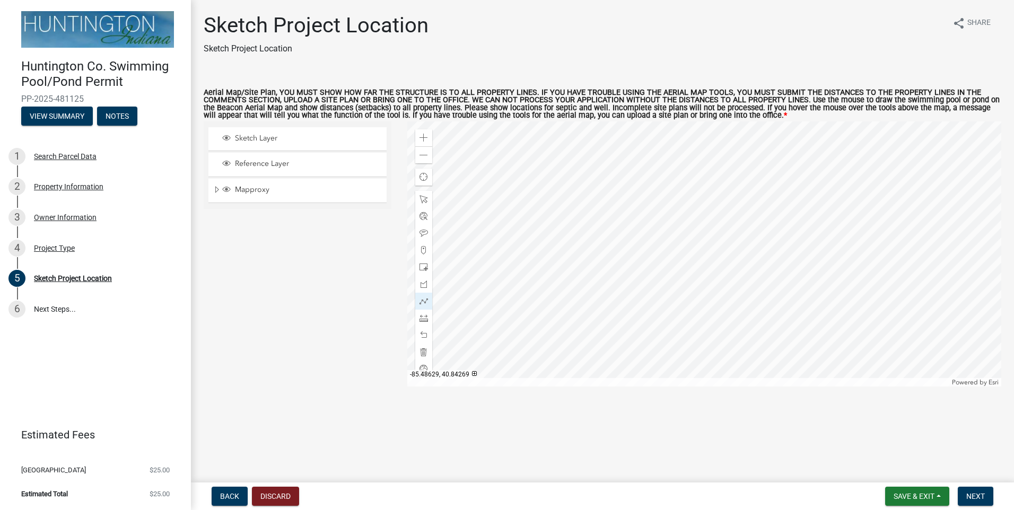
click at [647, 196] on div at bounding box center [704, 253] width 595 height 265
click at [423, 319] on span at bounding box center [424, 318] width 8 height 8
click at [567, 265] on div at bounding box center [704, 253] width 595 height 265
click at [645, 267] on div at bounding box center [704, 253] width 595 height 265
click at [564, 268] on div at bounding box center [704, 253] width 595 height 265
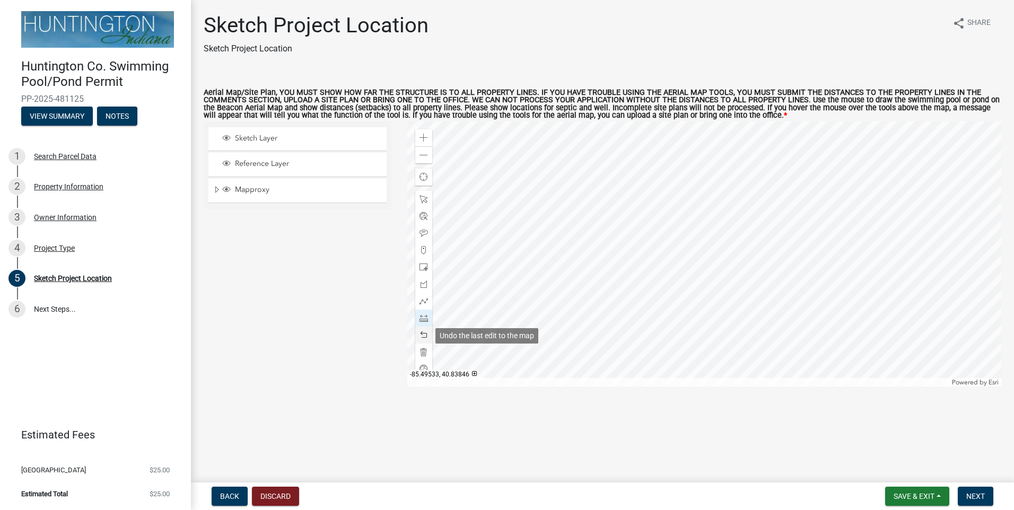
click at [422, 337] on span at bounding box center [424, 335] width 8 height 8
click at [425, 334] on span at bounding box center [424, 335] width 8 height 8
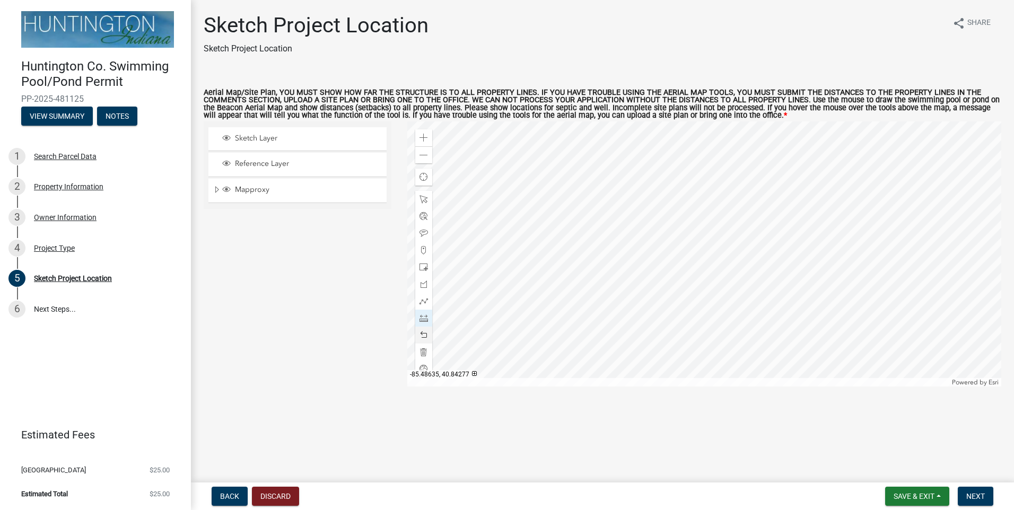
click at [645, 193] on div at bounding box center [704, 253] width 595 height 265
click at [657, 257] on div at bounding box center [704, 253] width 595 height 265
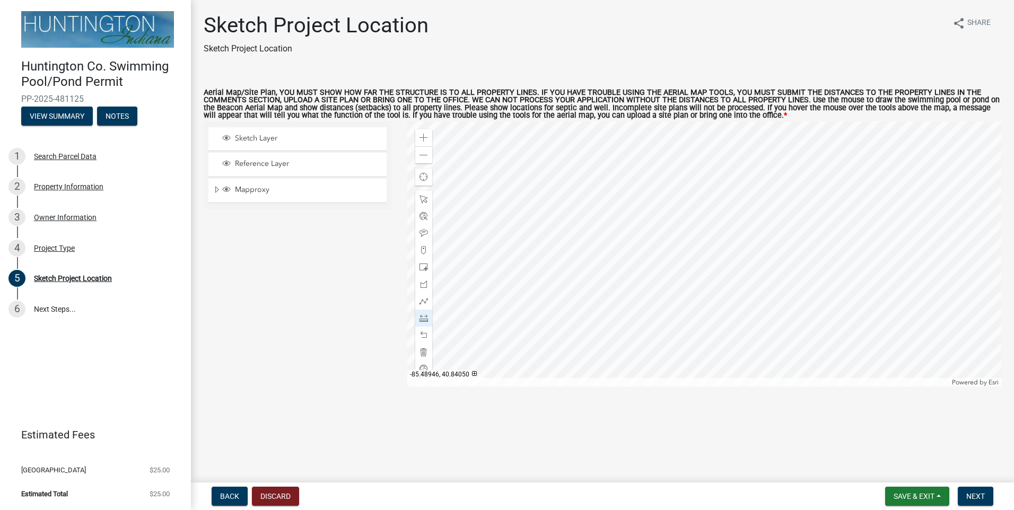
click at [565, 270] on div at bounding box center [704, 253] width 595 height 265
click at [644, 270] on div at bounding box center [704, 253] width 595 height 265
click at [675, 367] on div at bounding box center [704, 253] width 595 height 265
click at [424, 335] on span at bounding box center [424, 335] width 8 height 8
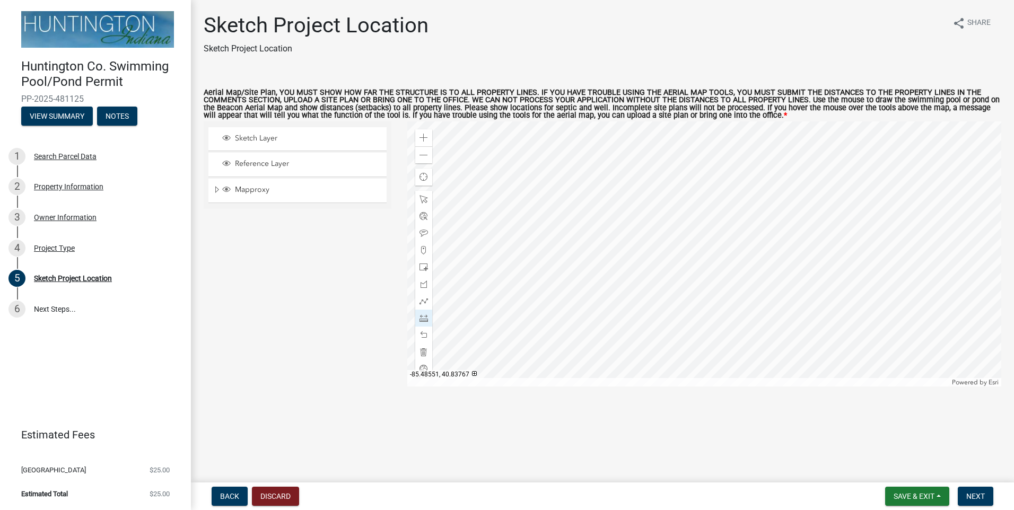
click at [667, 367] on div at bounding box center [704, 253] width 595 height 265
click at [664, 281] on div at bounding box center [704, 253] width 595 height 265
click at [686, 267] on div at bounding box center [704, 253] width 595 height 265
click at [815, 268] on div at bounding box center [704, 253] width 595 height 265
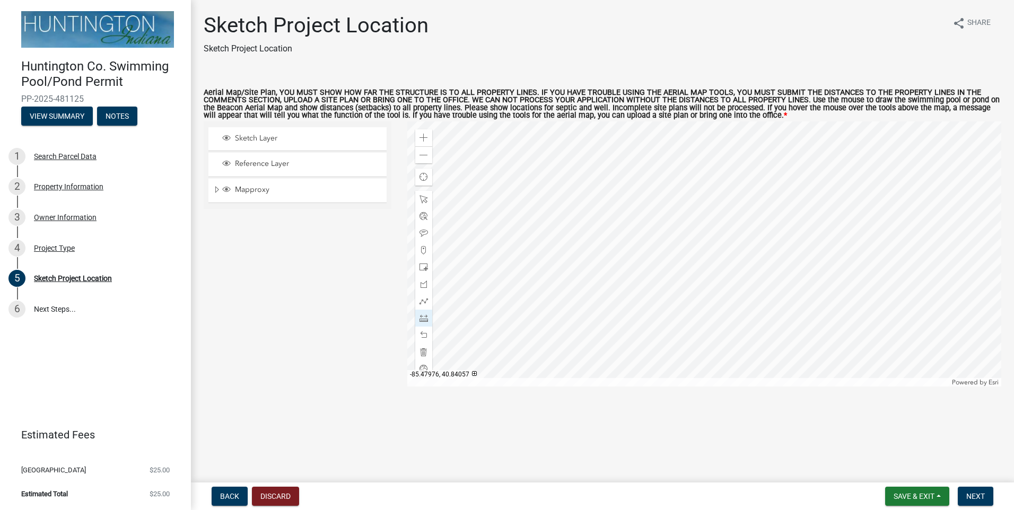
click at [815, 268] on div at bounding box center [704, 253] width 595 height 265
click at [981, 497] on span "Next" at bounding box center [975, 496] width 19 height 8
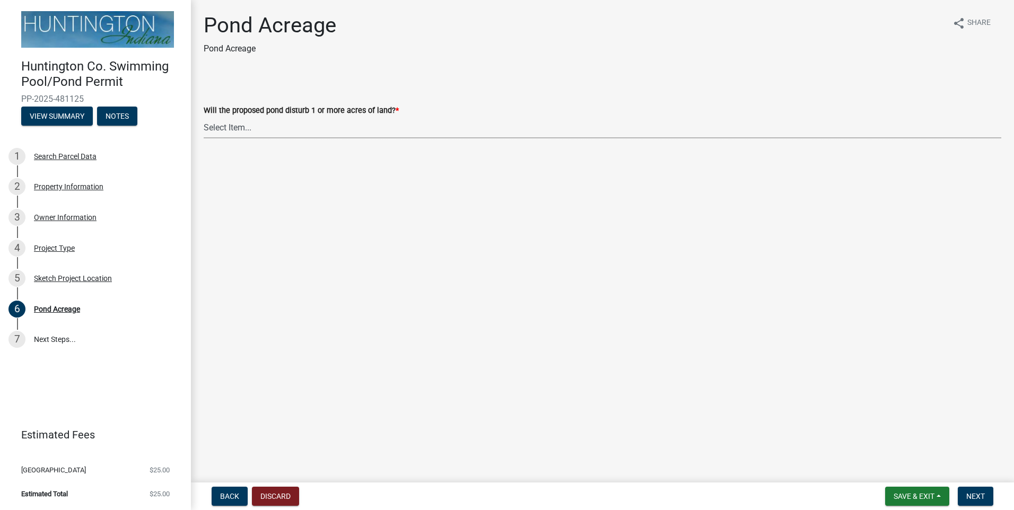
click at [272, 129] on select "Select Item... Yes No" at bounding box center [603, 128] width 798 height 22
click at [204, 117] on select "Select Item... Yes No" at bounding box center [603, 128] width 798 height 22
select select "61ca5297-bd12-434f-ad7c-d4bcd7dc4dd2"
click at [973, 494] on span "Next" at bounding box center [975, 496] width 19 height 8
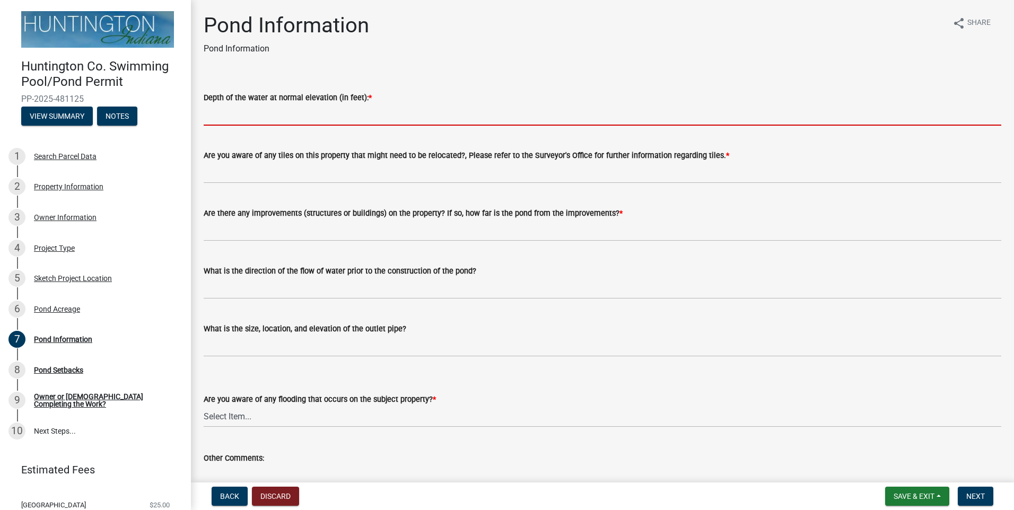
click at [317, 111] on input "Depth of the water at normal elevation (in feet): *" at bounding box center [603, 115] width 798 height 22
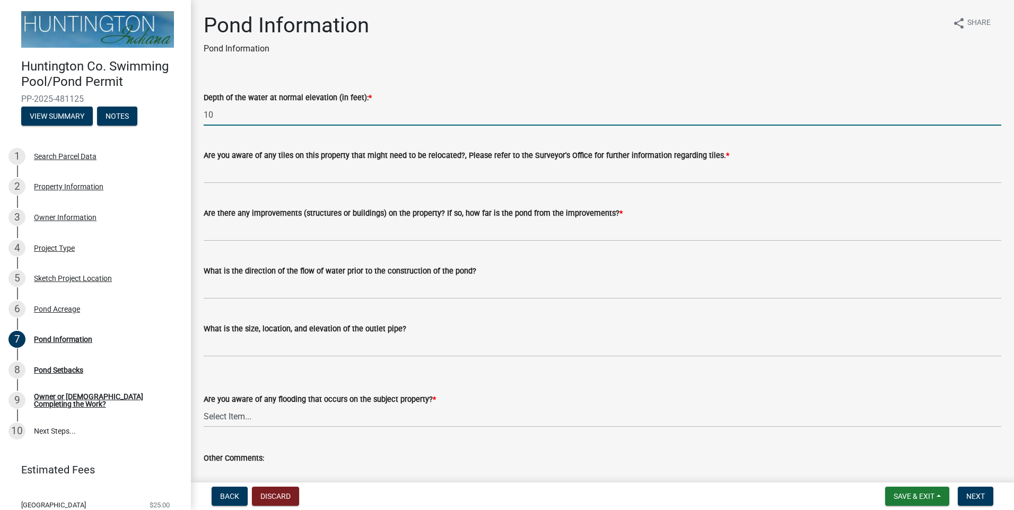
type input "10"
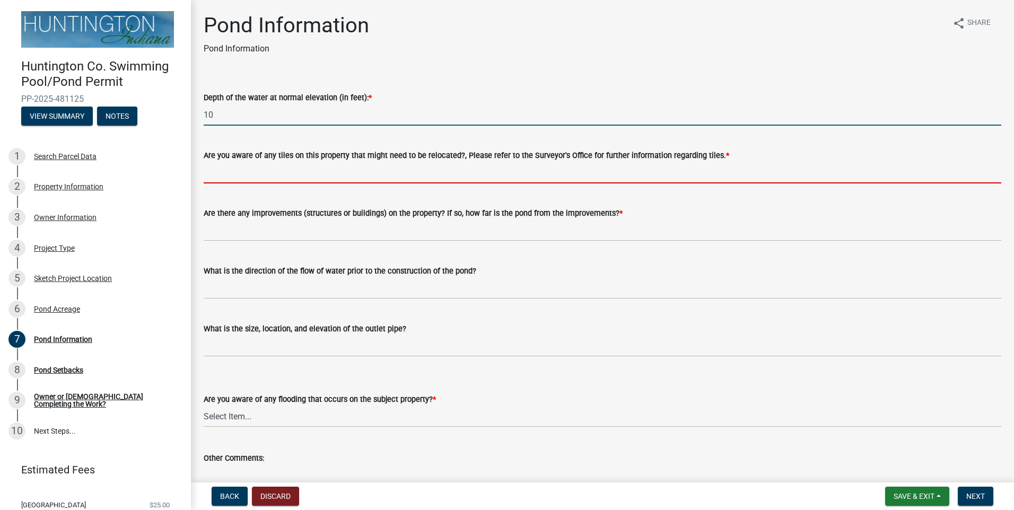
click at [441, 176] on input "Are you aware of any tiles on this property that might need to be relocated?, P…" at bounding box center [603, 173] width 798 height 22
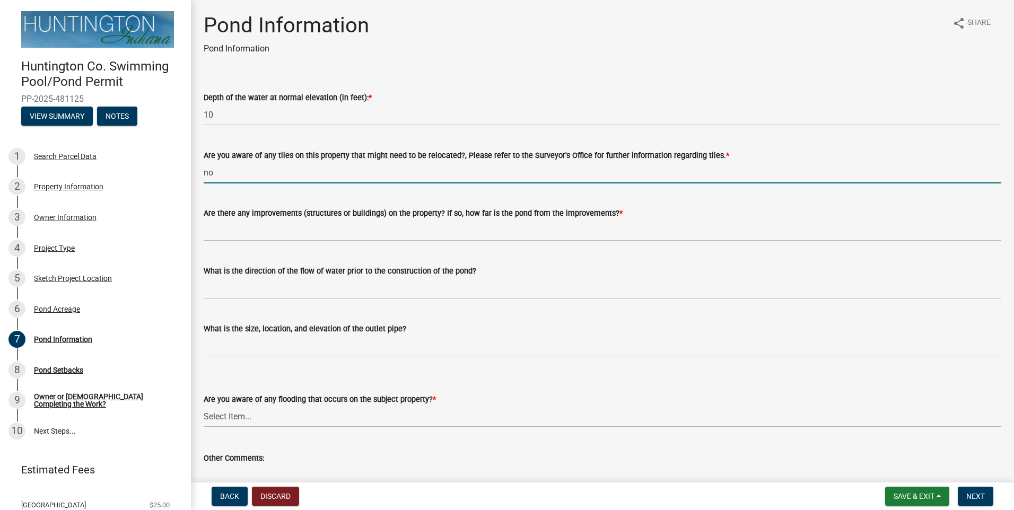
type input "no"
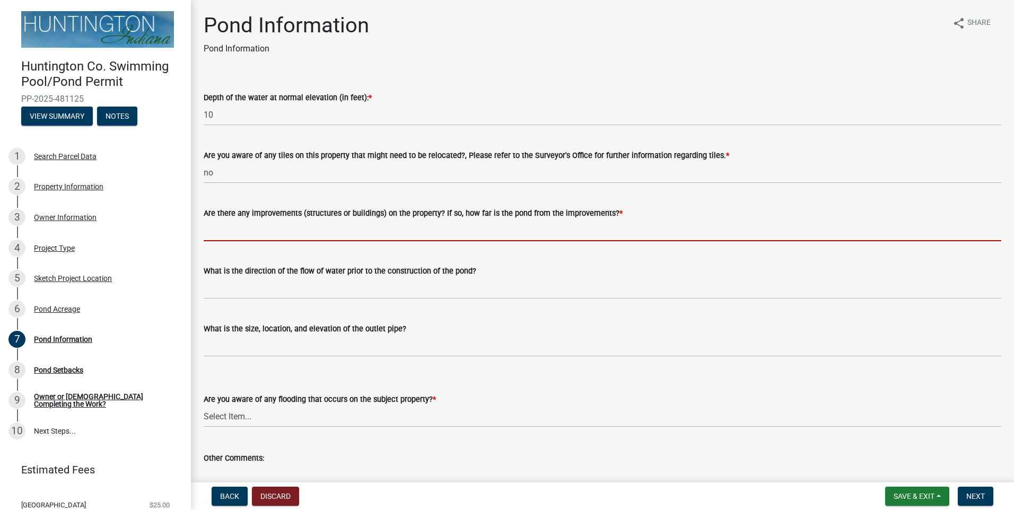
drag, startPoint x: 368, startPoint y: 229, endPoint x: 380, endPoint y: 217, distance: 16.9
click at [368, 229] on input "Are there any improvements (structures or buildings) on the property? If so, ho…" at bounding box center [603, 231] width 798 height 22
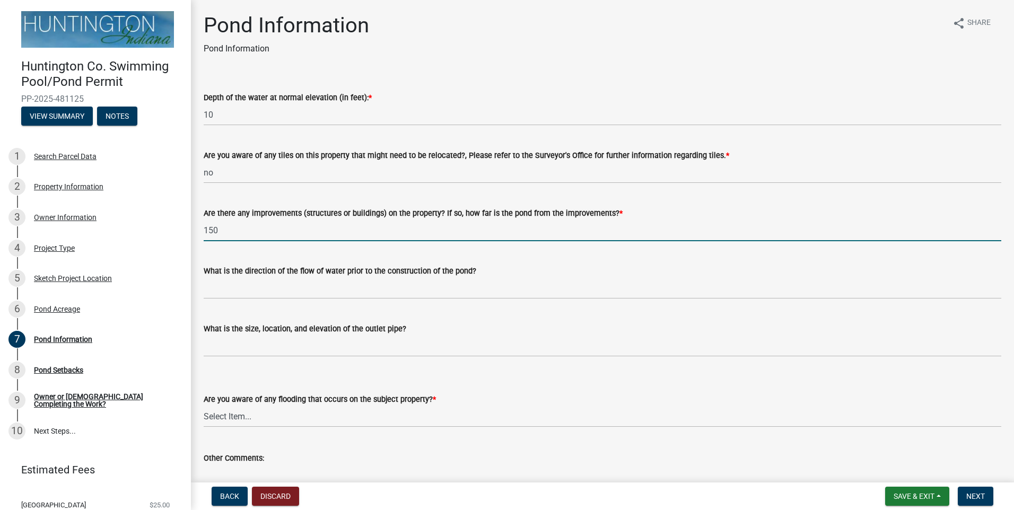
type input "150"
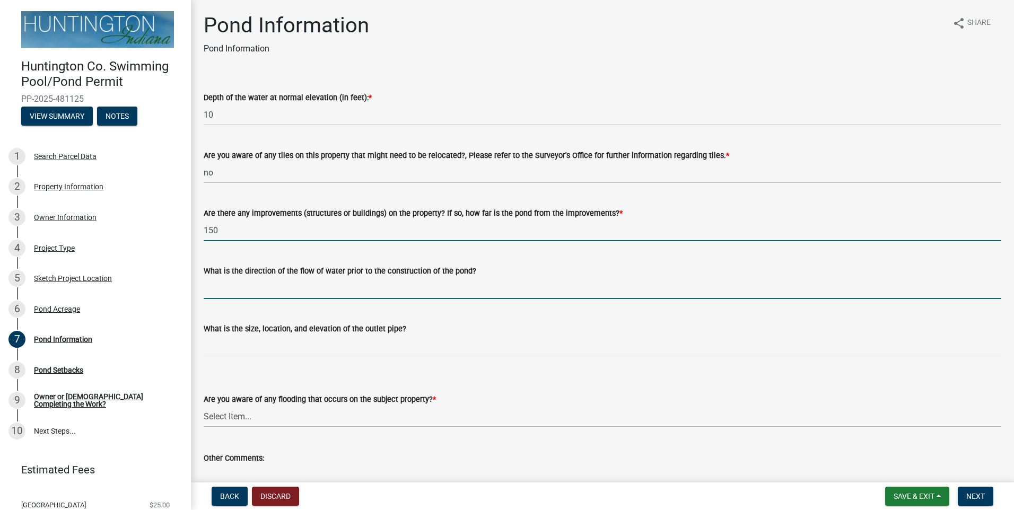
click at [520, 290] on input "What is the direction of the flow of water prior to the construction of the pon…" at bounding box center [603, 288] width 798 height 22
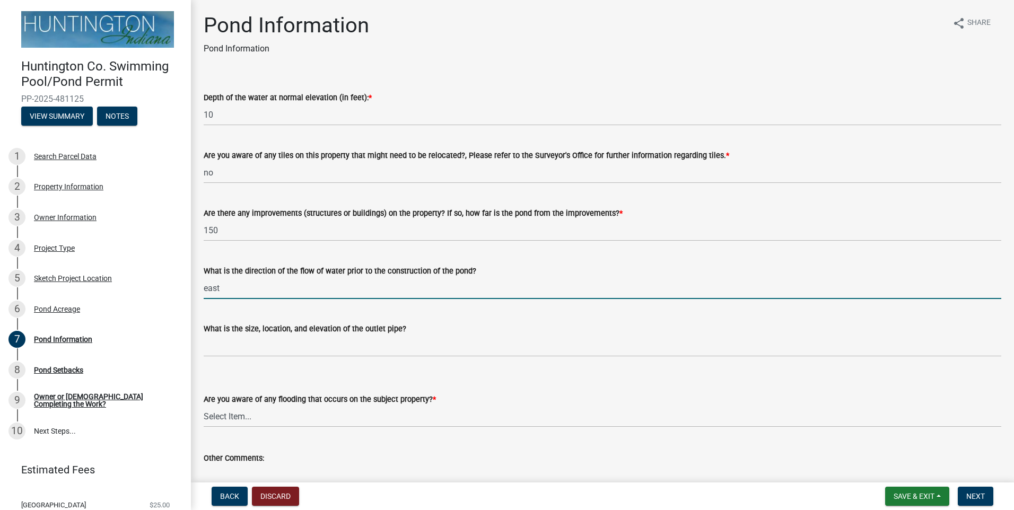
type input "east"
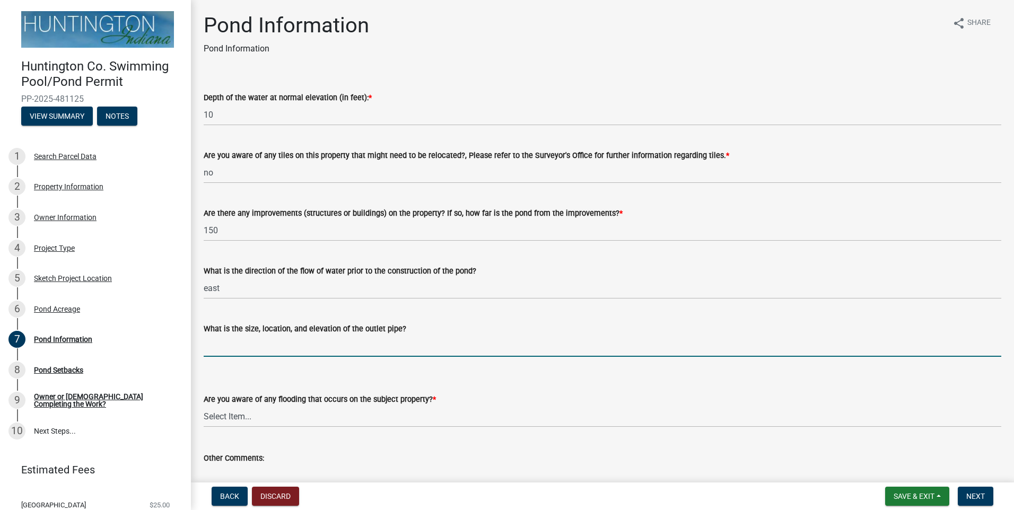
click at [470, 344] on input "What is the size, location, and elevation of the outlet pipe?" at bounding box center [603, 346] width 798 height 22
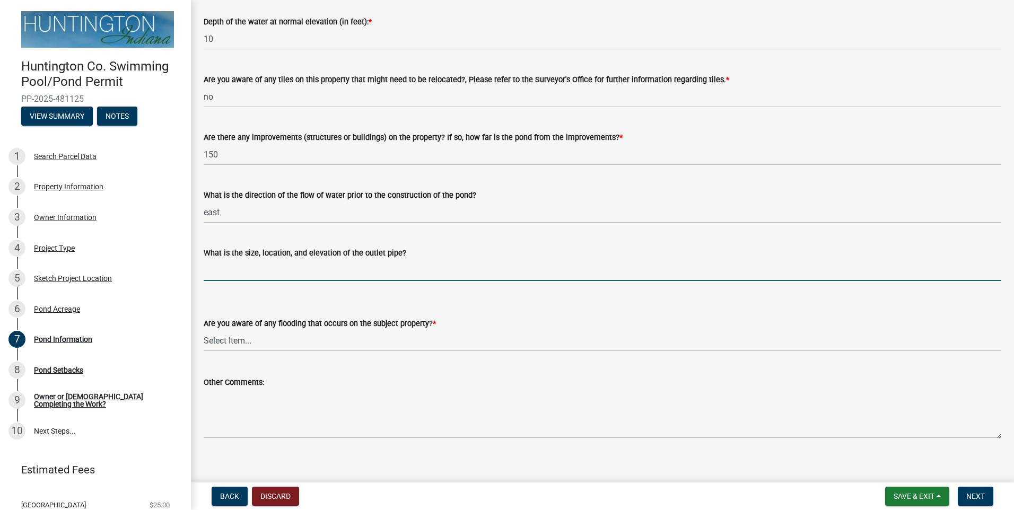
scroll to position [86, 0]
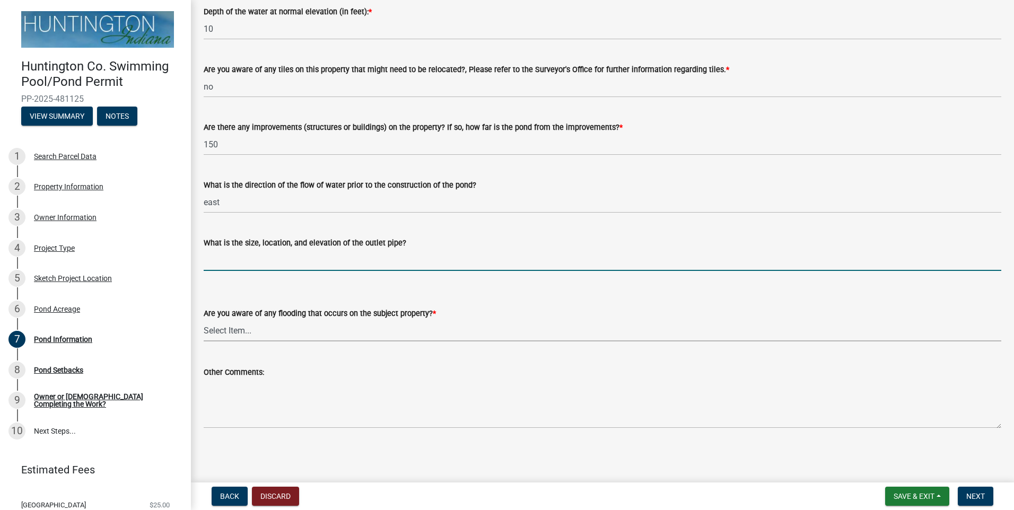
click at [331, 332] on select "Select Item... Yes No" at bounding box center [603, 331] width 798 height 22
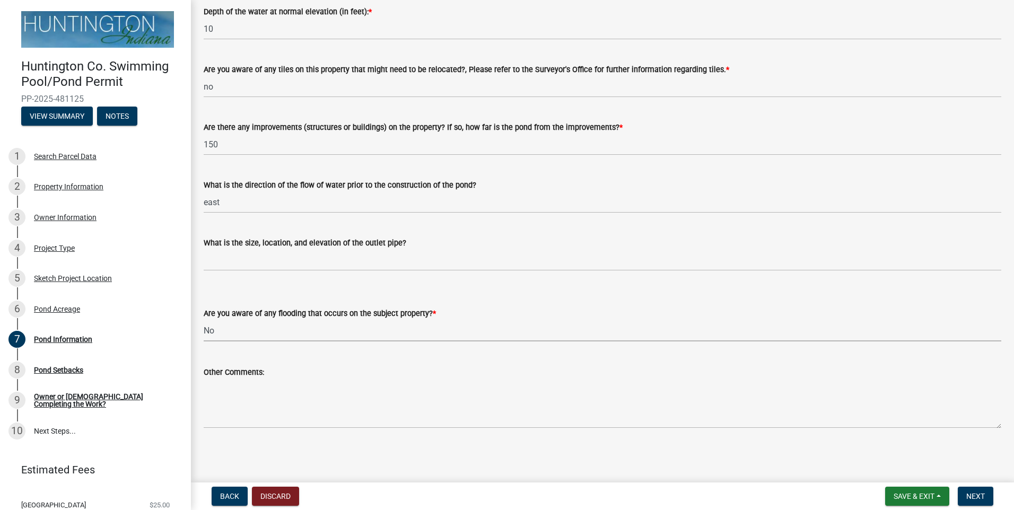
click at [204, 320] on select "Select Item... Yes No" at bounding box center [603, 331] width 798 height 22
select select "01a62ece-8de3-4500-8186-91b0e2e89832"
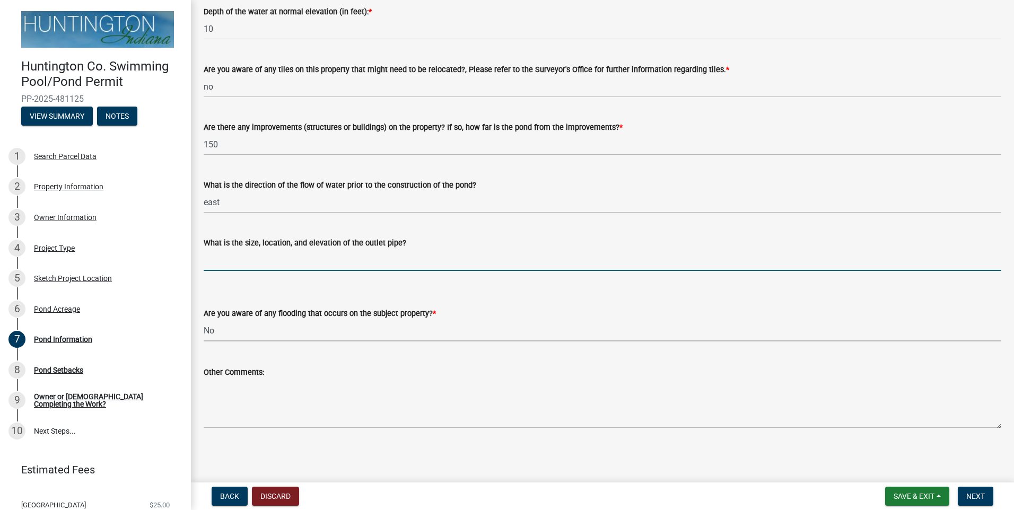
click at [276, 261] on input "What is the size, location, and elevation of the outlet pipe?" at bounding box center [603, 260] width 798 height 22
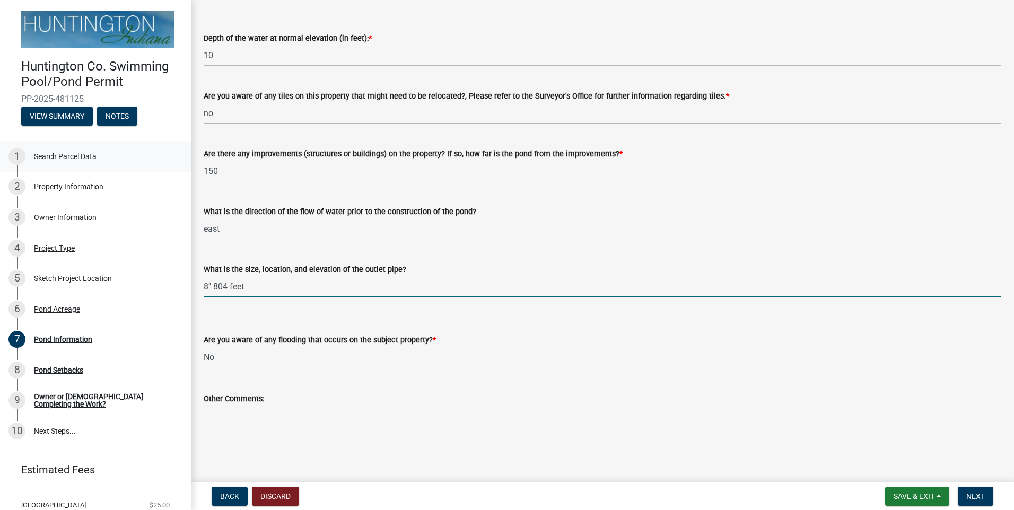
scroll to position [33, 0]
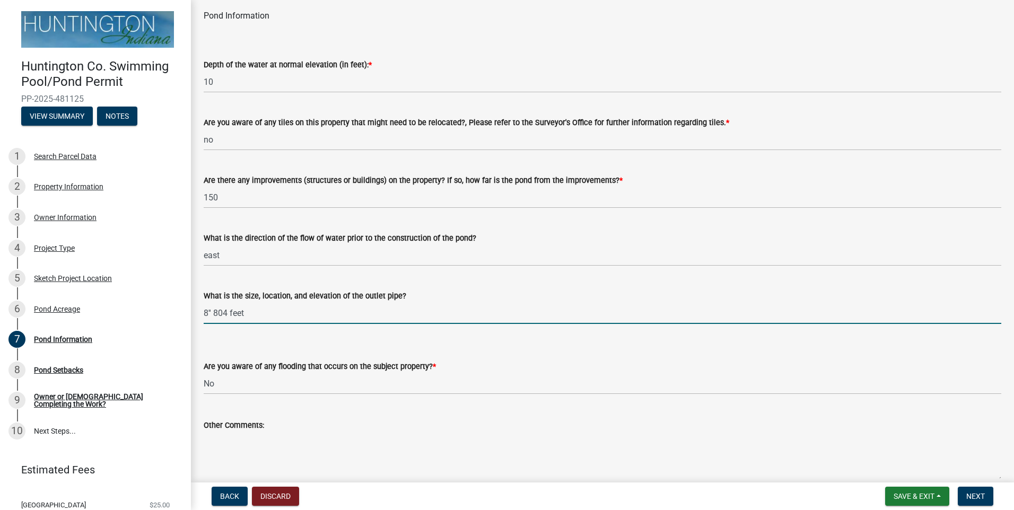
click at [213, 312] on input "8'' 804 feet" at bounding box center [603, 313] width 798 height 22
click at [213, 310] on input "8'' east side 804 feet" at bounding box center [603, 313] width 798 height 22
click at [254, 312] on input "8'' east side 804 feet" at bounding box center [603, 313] width 798 height 22
type input "8'' east side 804 feet"
click at [977, 492] on span "Next" at bounding box center [975, 496] width 19 height 8
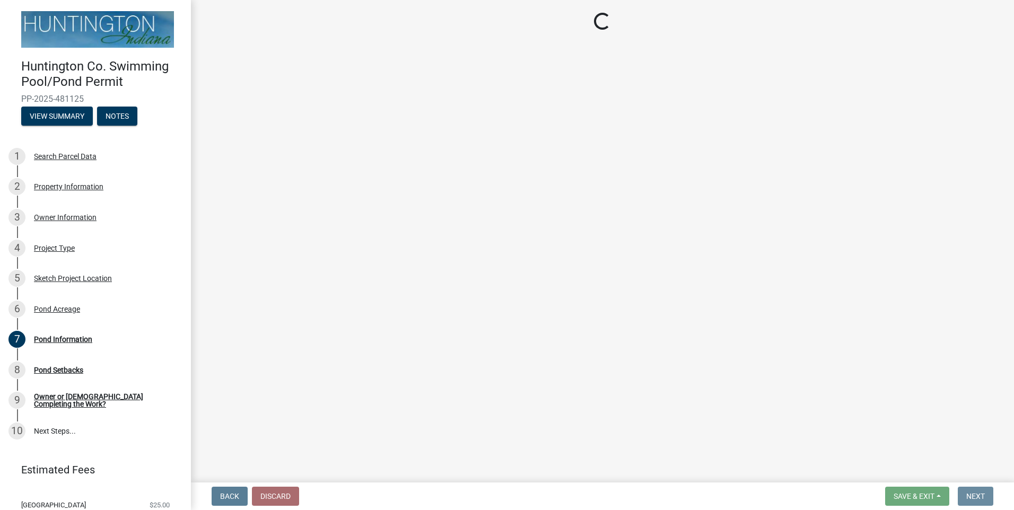
scroll to position [0, 0]
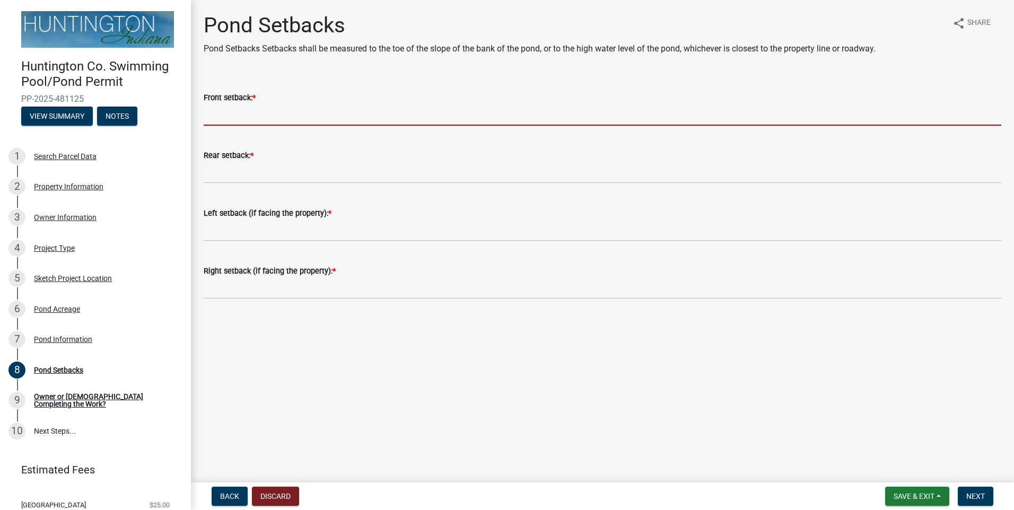
click at [267, 114] on input "Front setback: *" at bounding box center [603, 115] width 798 height 22
click at [82, 276] on div "Sketch Project Location" at bounding box center [73, 278] width 78 height 7
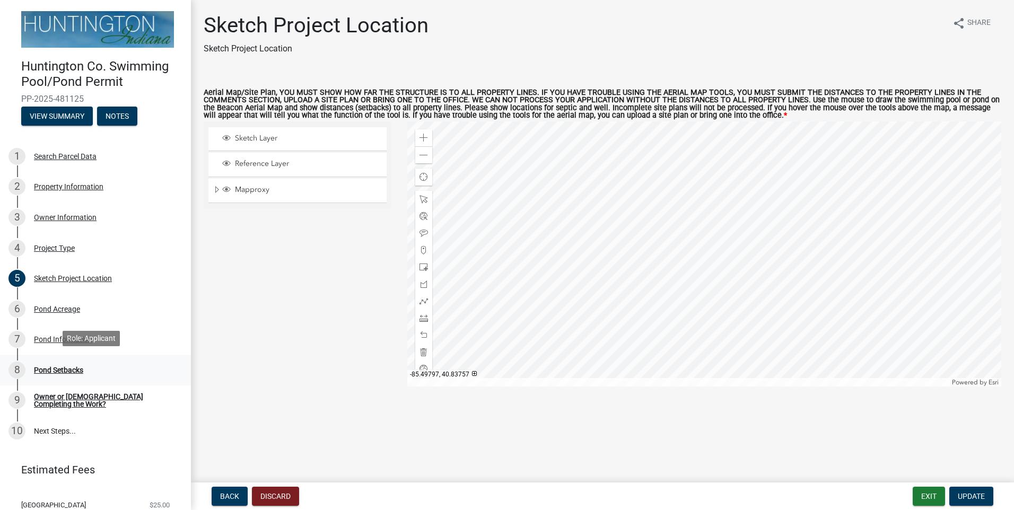
click at [77, 368] on div "Pond Setbacks" at bounding box center [58, 369] width 49 height 7
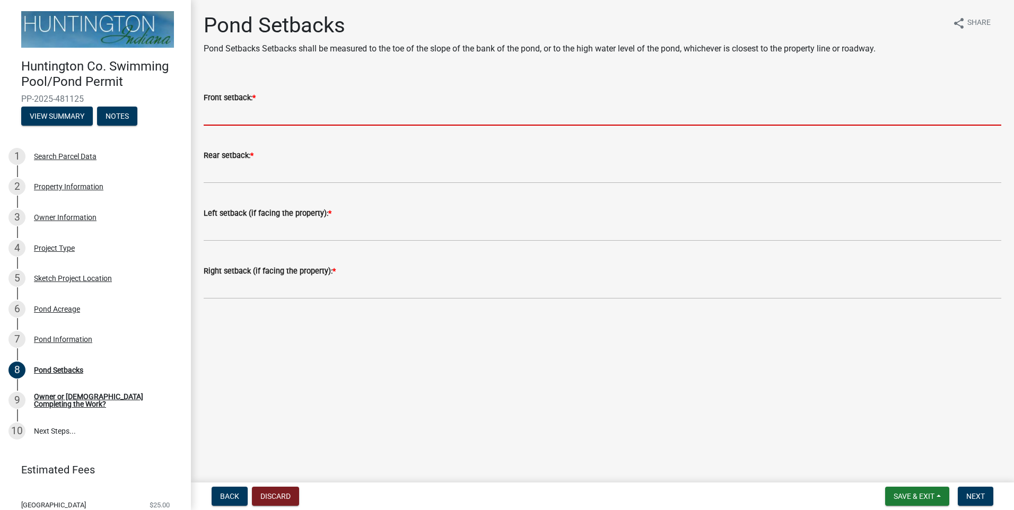
click at [333, 116] on input "Front setback: *" at bounding box center [603, 115] width 798 height 22
click at [427, 111] on input "Front setback: *" at bounding box center [603, 115] width 798 height 22
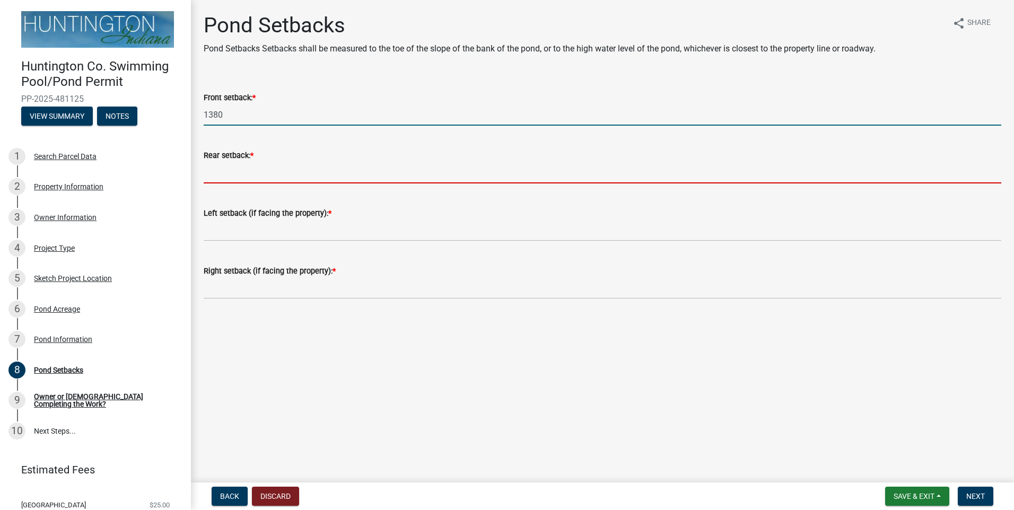
click at [513, 173] on input "Rear setback: *" at bounding box center [603, 173] width 798 height 22
click at [280, 111] on input "1380" at bounding box center [603, 115] width 798 height 22
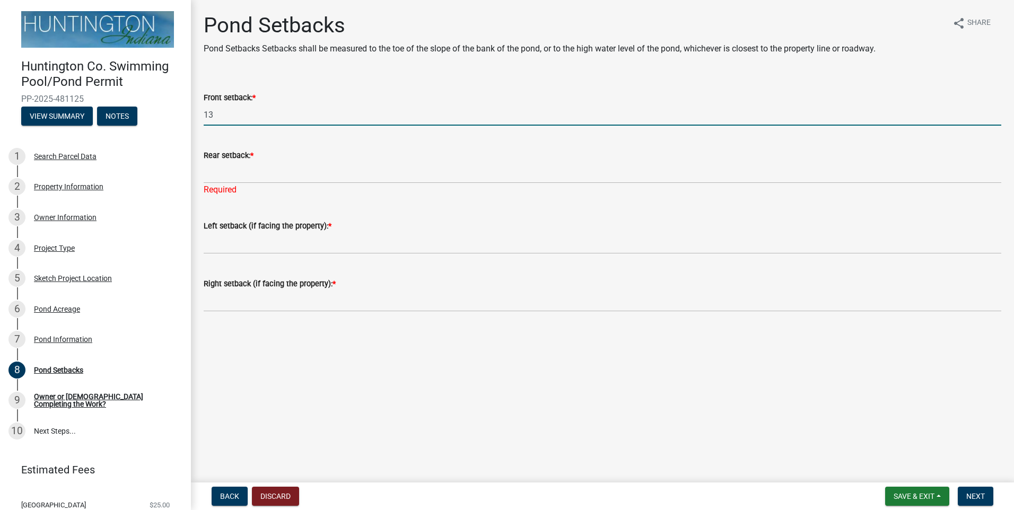
type input "1"
type input "852"
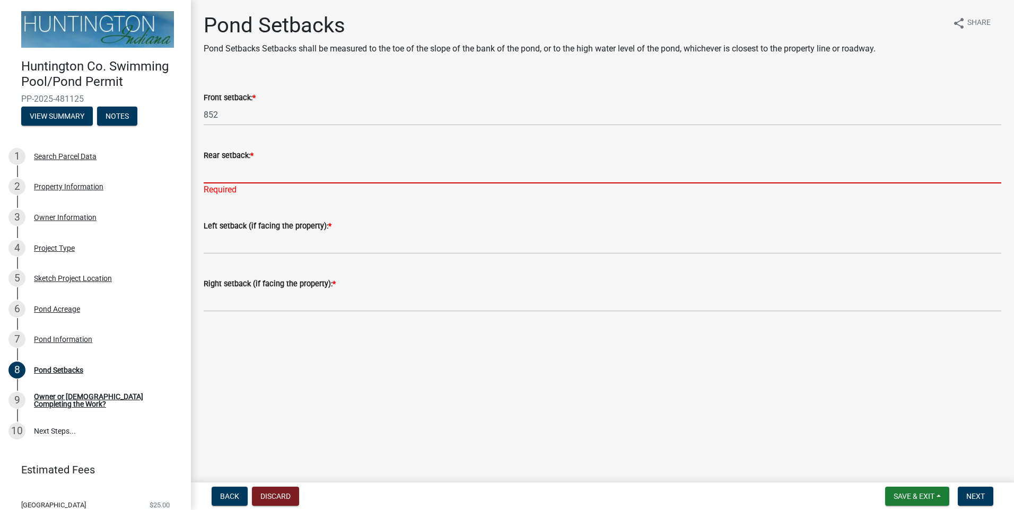
click at [282, 174] on input "Rear setback: *" at bounding box center [603, 173] width 798 height 22
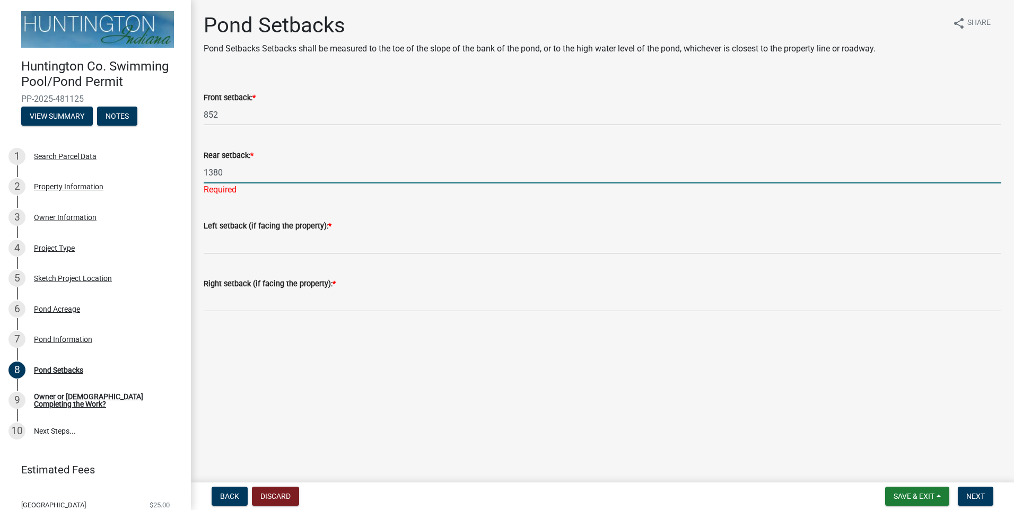
type input "1380"
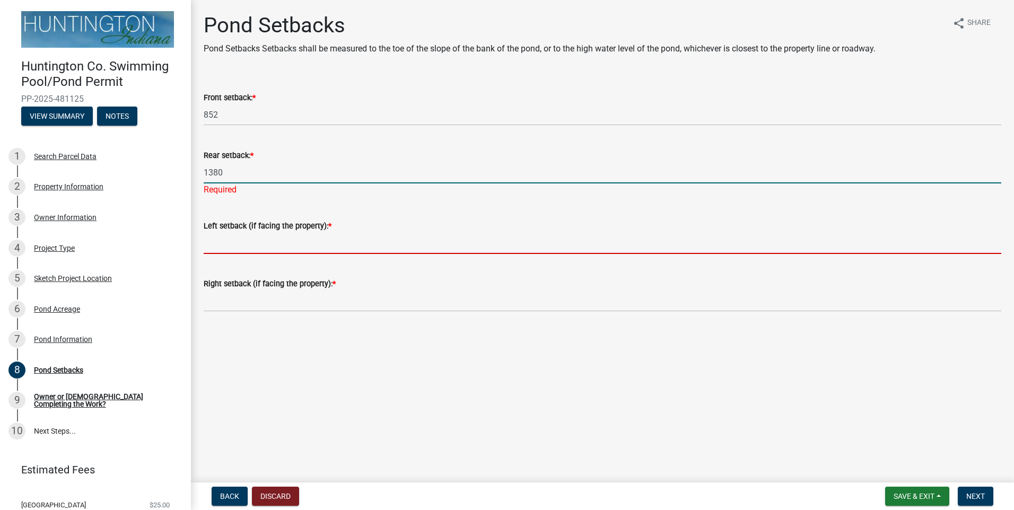
click at [232, 250] on wm-data-entity-input-list "Front setback: * 852 Rear setback: * 1380 Required Left setback (if facing the …" at bounding box center [603, 198] width 798 height 244
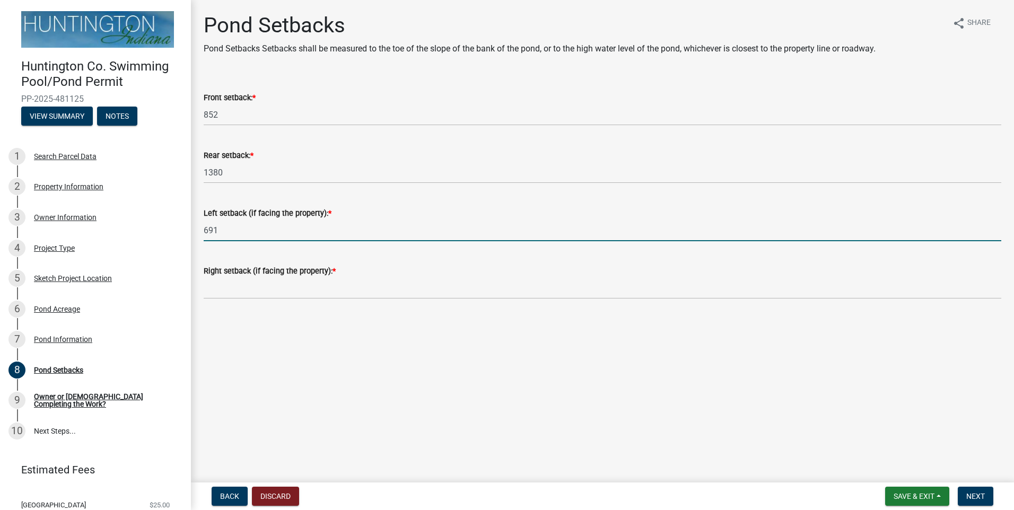
type input "691"
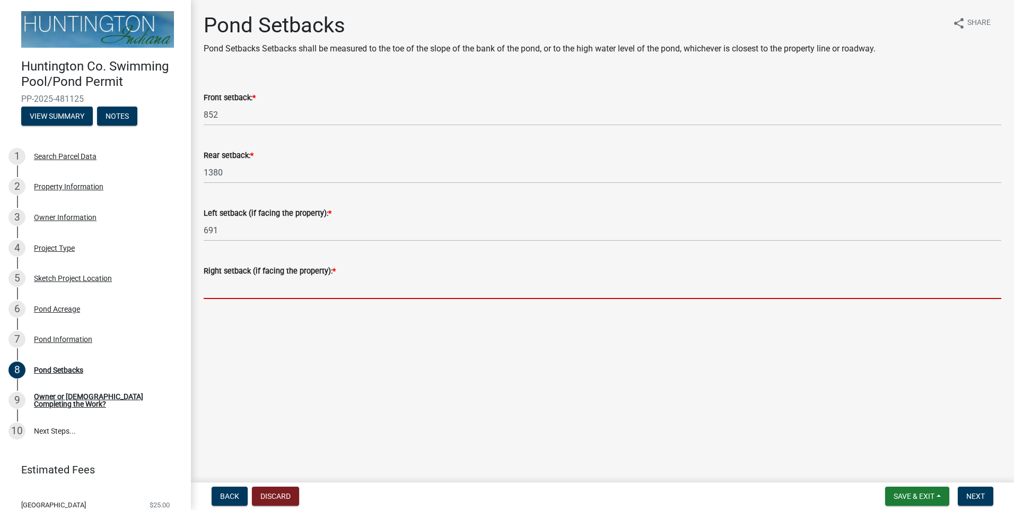
click at [222, 298] on input "Right setback (if facing the property): *" at bounding box center [603, 288] width 798 height 22
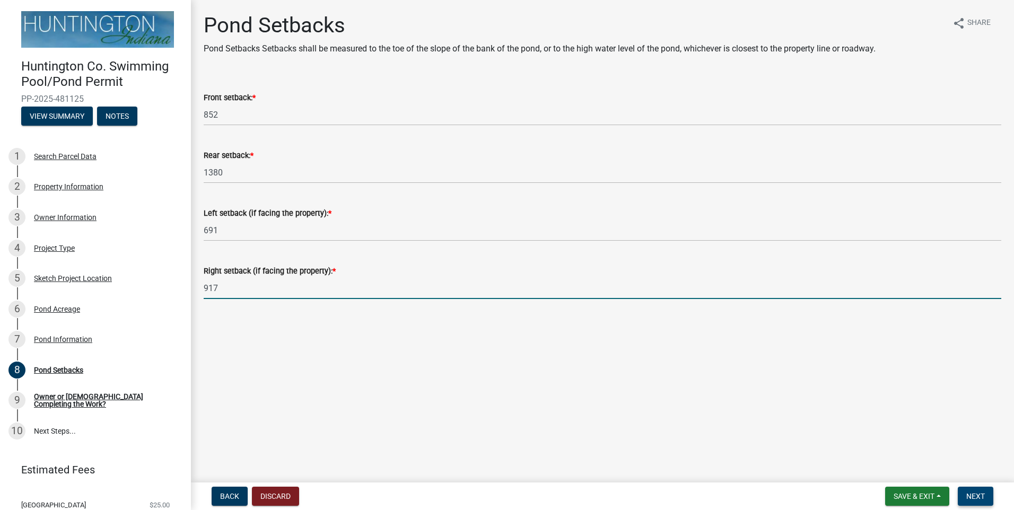
type input "917"
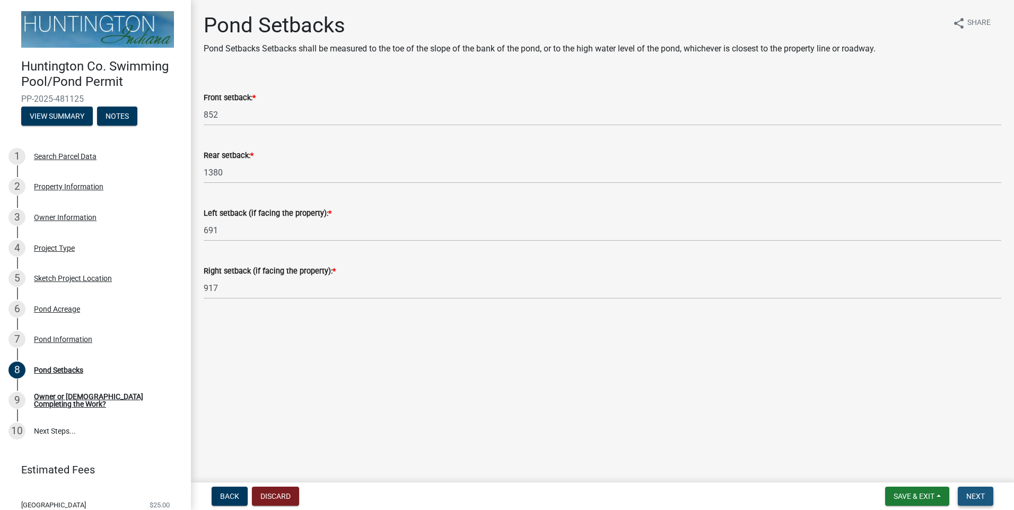
click at [981, 497] on span "Next" at bounding box center [975, 496] width 19 height 8
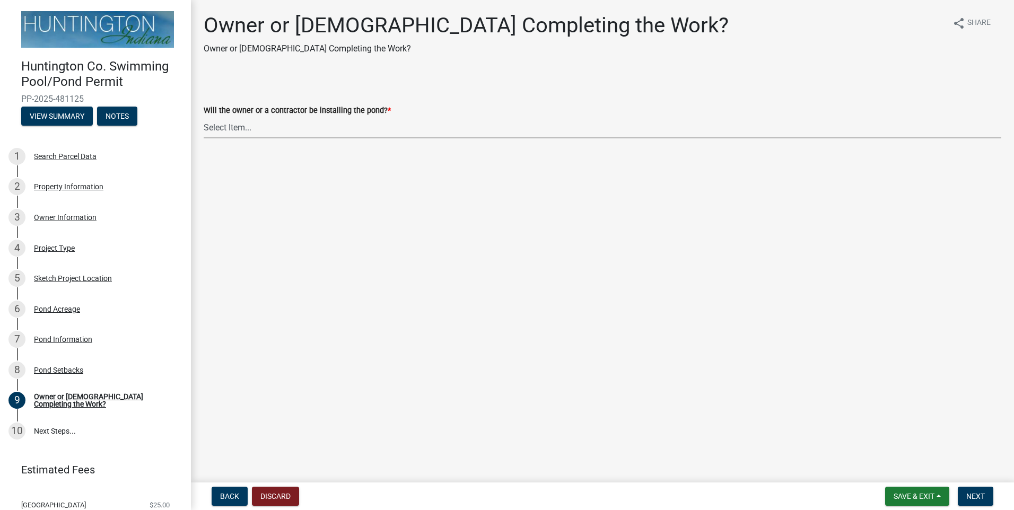
click at [304, 128] on select "Select Item... Owner Contractor" at bounding box center [603, 128] width 798 height 22
click at [204, 117] on select "Select Item... Owner Contractor" at bounding box center [603, 128] width 798 height 22
select select "7f2b2453-616e-4296-9f03-9acf1b24a8f8"
click at [974, 494] on span "Next" at bounding box center [975, 496] width 19 height 8
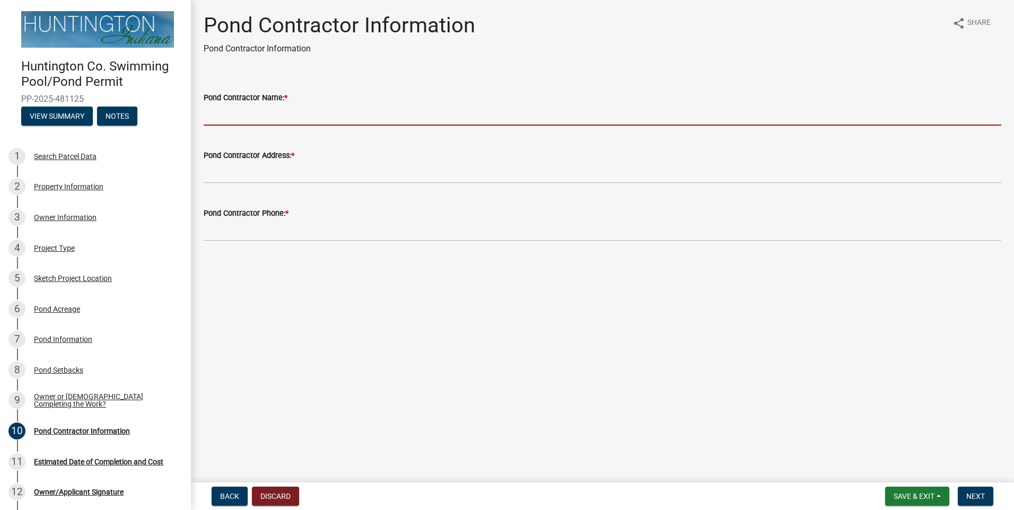
click at [299, 116] on input "Pond Contractor Name: *" at bounding box center [603, 115] width 798 height 22
click at [307, 116] on input "Pond Contractor Name: *" at bounding box center [603, 115] width 798 height 22
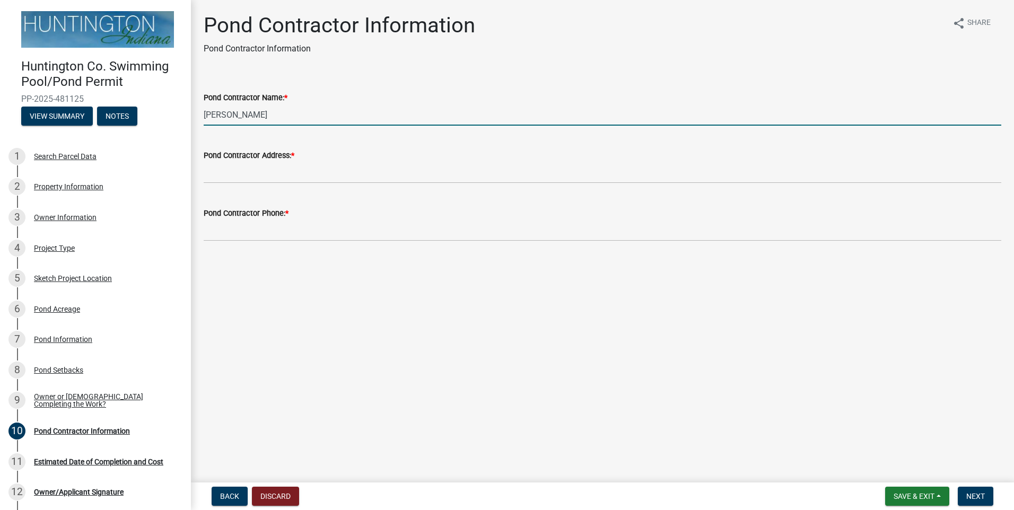
type input "J"
type input "Amor excavating inc"
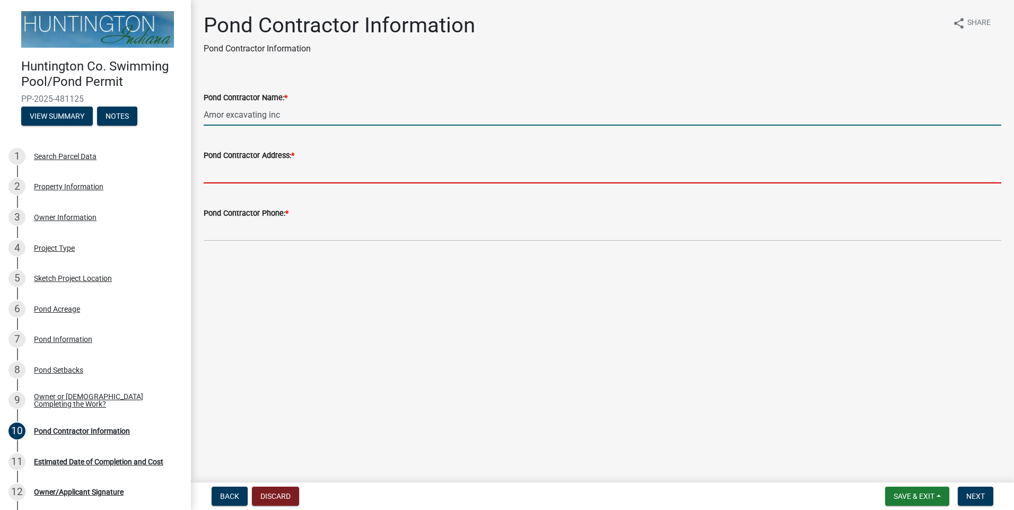
click at [267, 174] on input "Pond Contractor Address: *" at bounding box center [603, 173] width 798 height 22
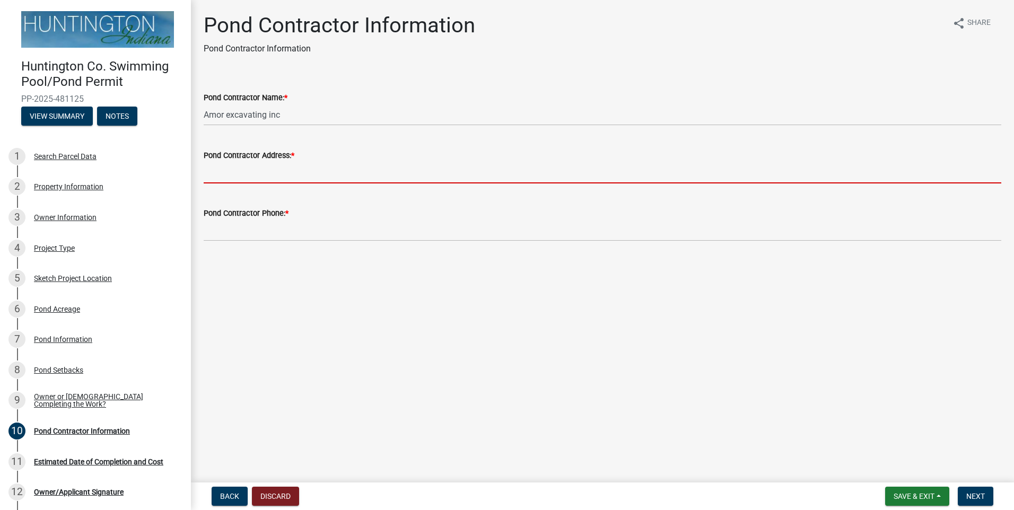
click at [265, 175] on input "Pond Contractor Address: *" at bounding box center [603, 173] width 798 height 22
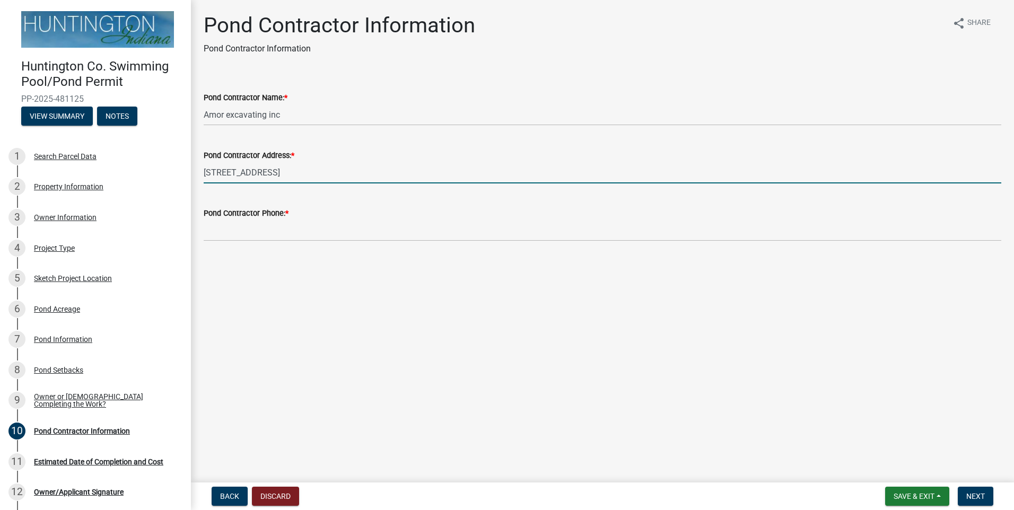
type input "[STREET_ADDRESS]"
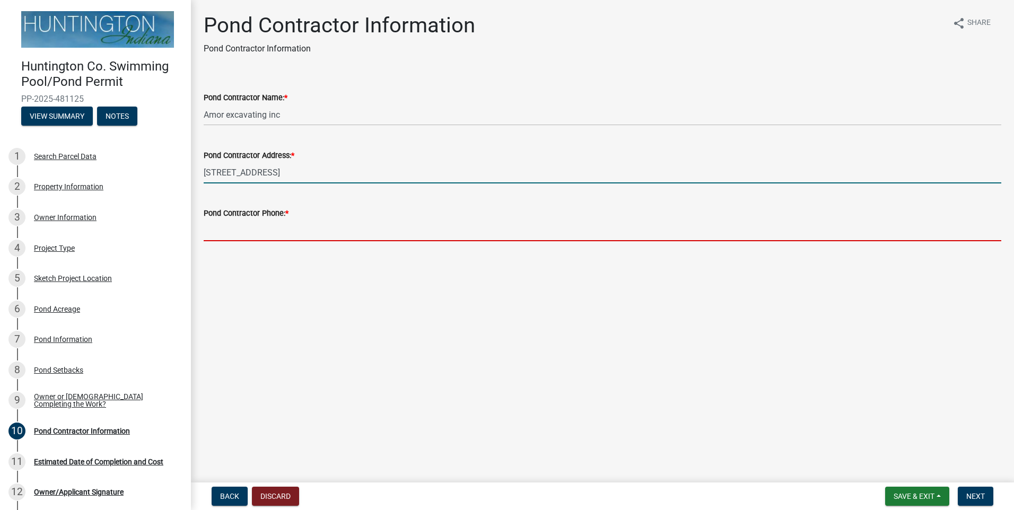
click at [369, 235] on input "Pond Contractor Phone: *" at bounding box center [603, 231] width 798 height 22
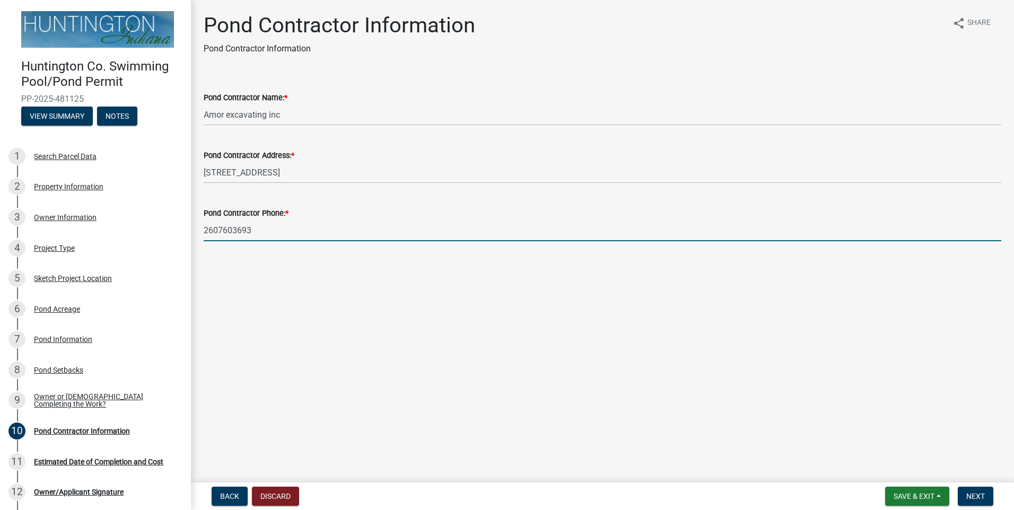
click at [219, 226] on input "2607603693" at bounding box center [603, 231] width 798 height 22
click at [233, 230] on input "260-7603693" at bounding box center [603, 231] width 798 height 22
type input "[PHONE_NUMBER]"
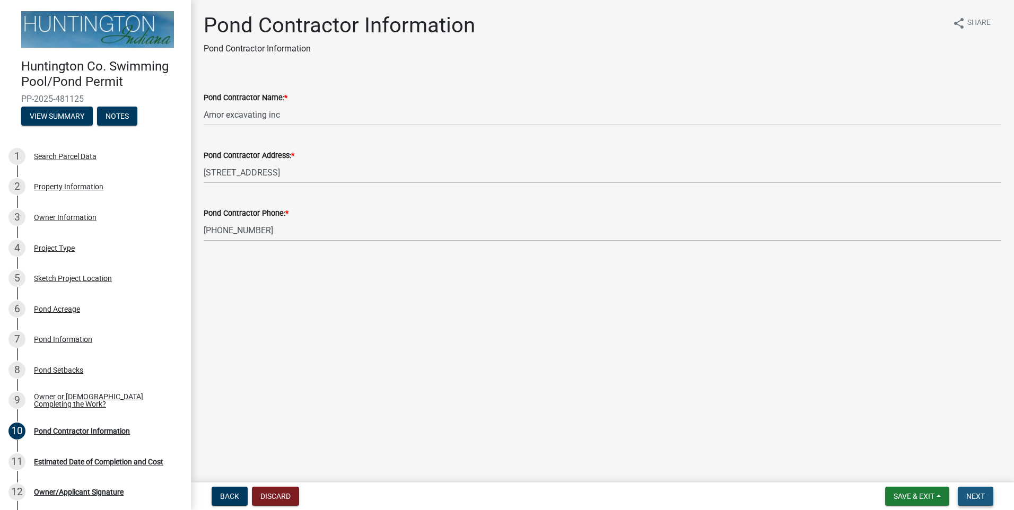
click at [979, 495] on span "Next" at bounding box center [975, 496] width 19 height 8
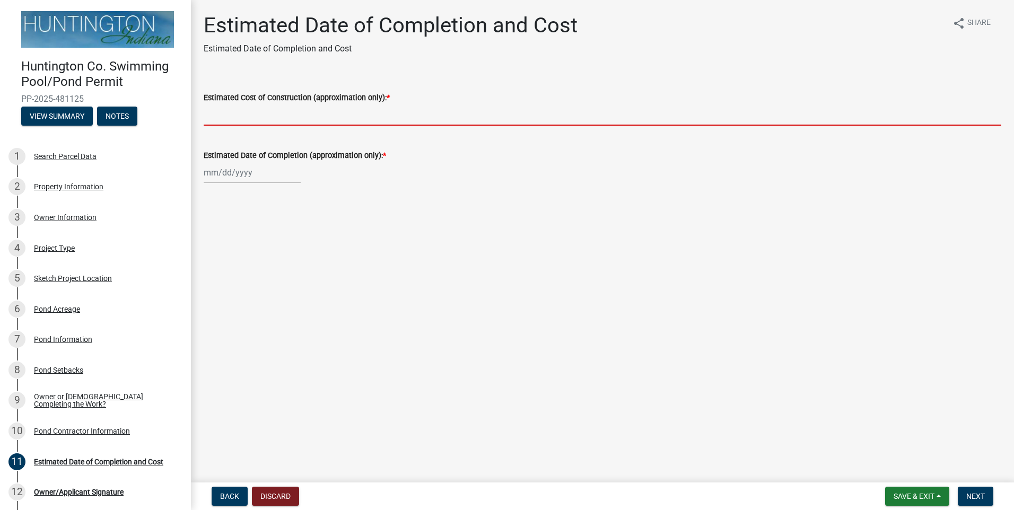
click at [292, 113] on input "Estimated Cost of Construction (approximation only): *" at bounding box center [603, 115] width 798 height 22
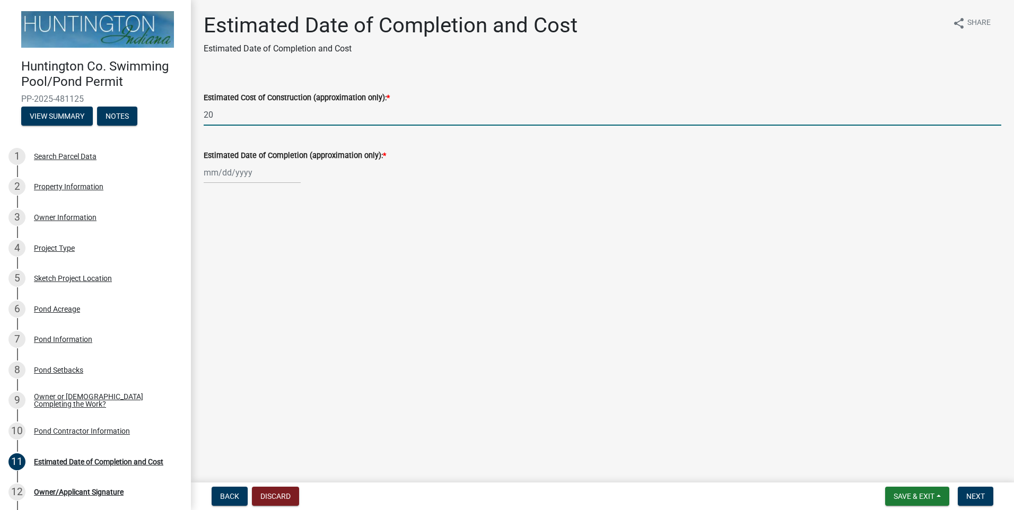
type input "2"
type input "15000"
click at [285, 173] on div at bounding box center [252, 173] width 97 height 22
select select "9"
select select "2025"
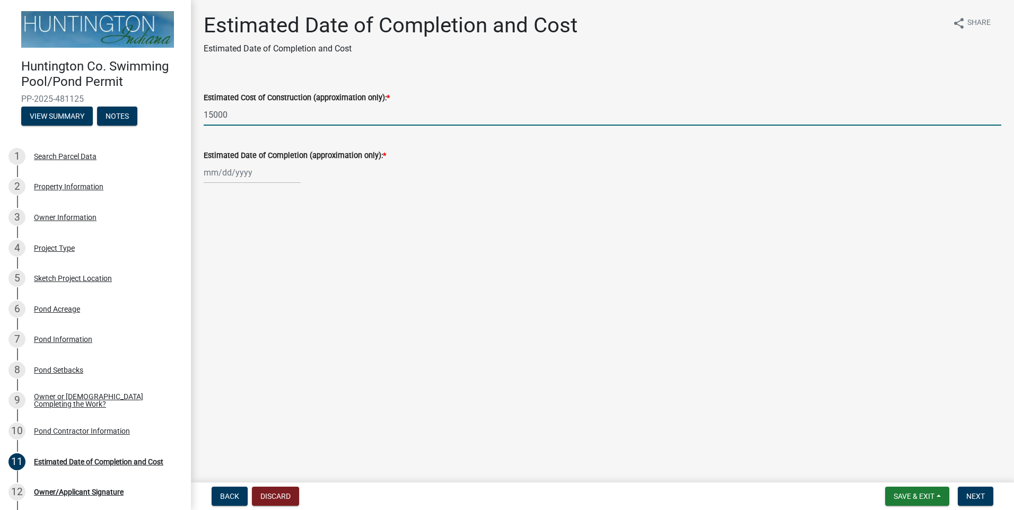
click at [263, 168] on input "Estimated Date of Completion (approximation only): *" at bounding box center [252, 173] width 97 height 22
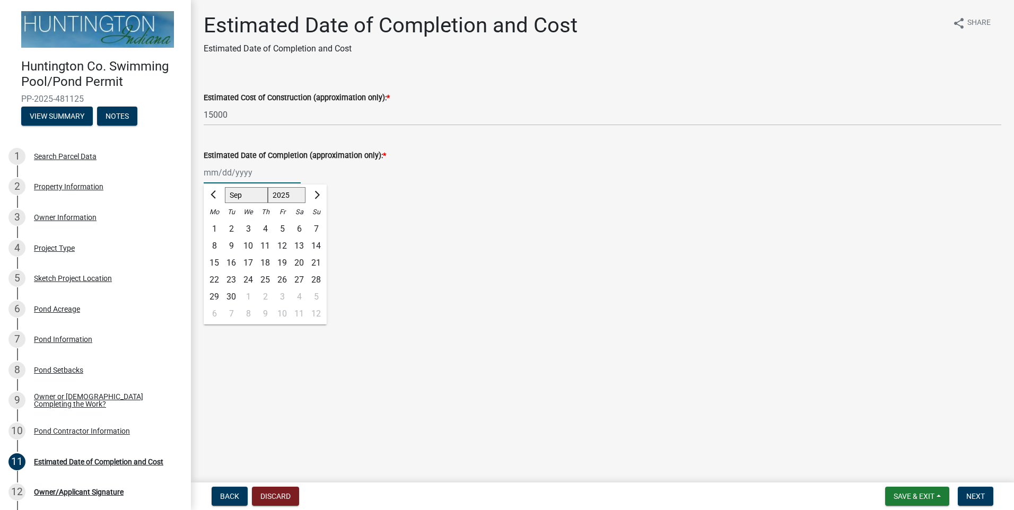
click at [249, 197] on select "Jan Feb Mar Apr May Jun [DATE] Aug Sep Oct Nov Dec" at bounding box center [246, 195] width 43 height 16
select select "10"
click at [225, 187] on select "Jan Feb Mar Apr May Jun [DATE] Aug Sep Oct Nov Dec" at bounding box center [246, 195] width 43 height 16
click at [252, 261] on div "15" at bounding box center [248, 263] width 17 height 17
type input "[DATE]"
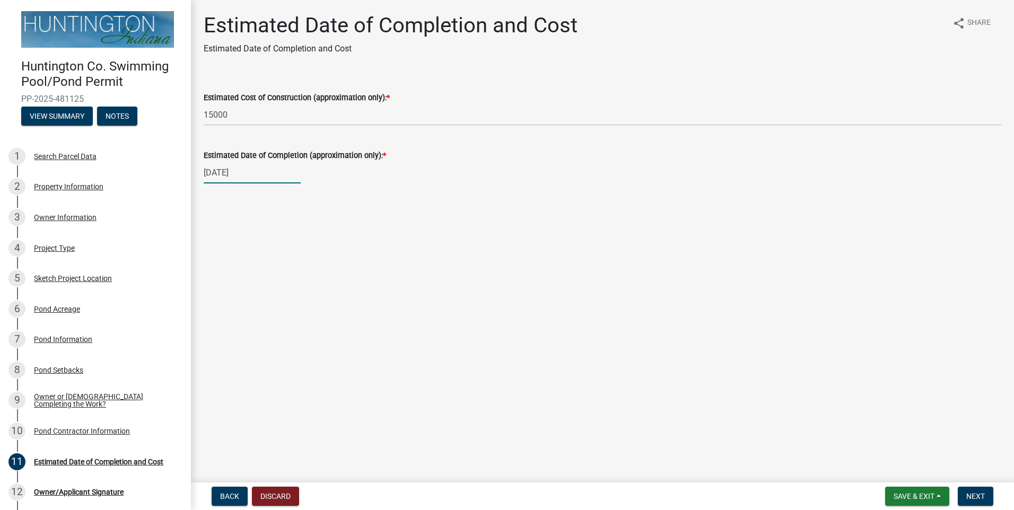
click at [249, 174] on div "[DATE]" at bounding box center [252, 173] width 97 height 22
select select "10"
select select "2025"
click at [249, 281] on div "22" at bounding box center [248, 280] width 17 height 17
type input "[DATE]"
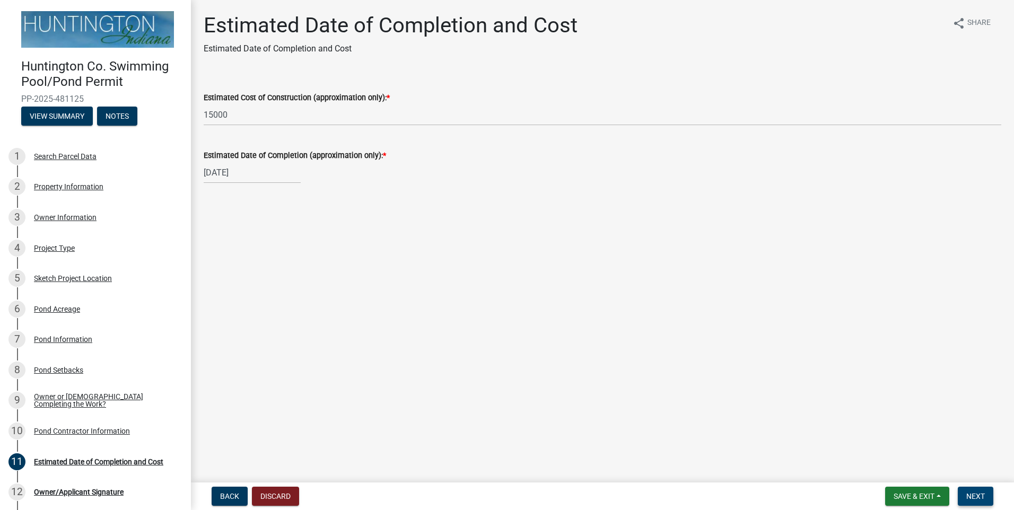
click at [973, 497] on span "Next" at bounding box center [975, 496] width 19 height 8
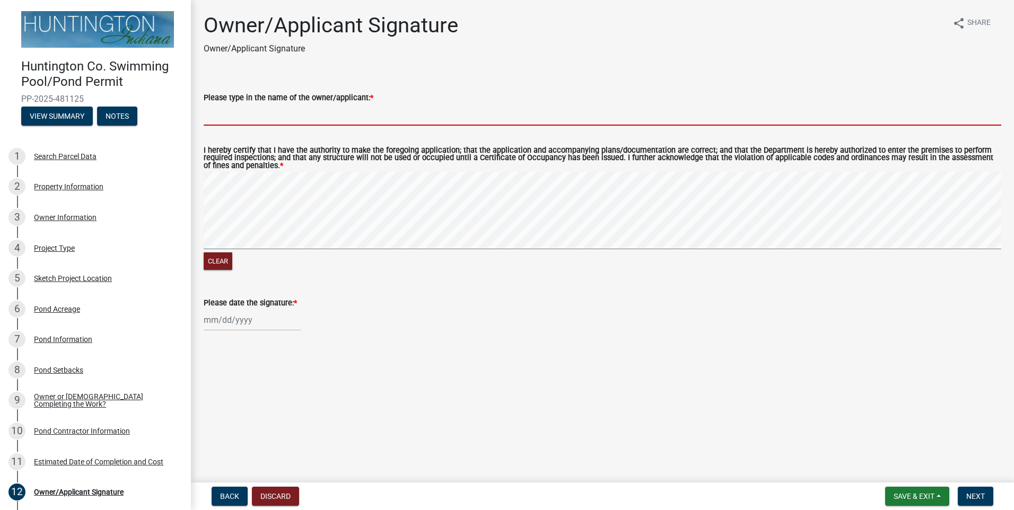
click at [257, 113] on input "Please type in the name of the owner/applicant: *" at bounding box center [603, 115] width 798 height 22
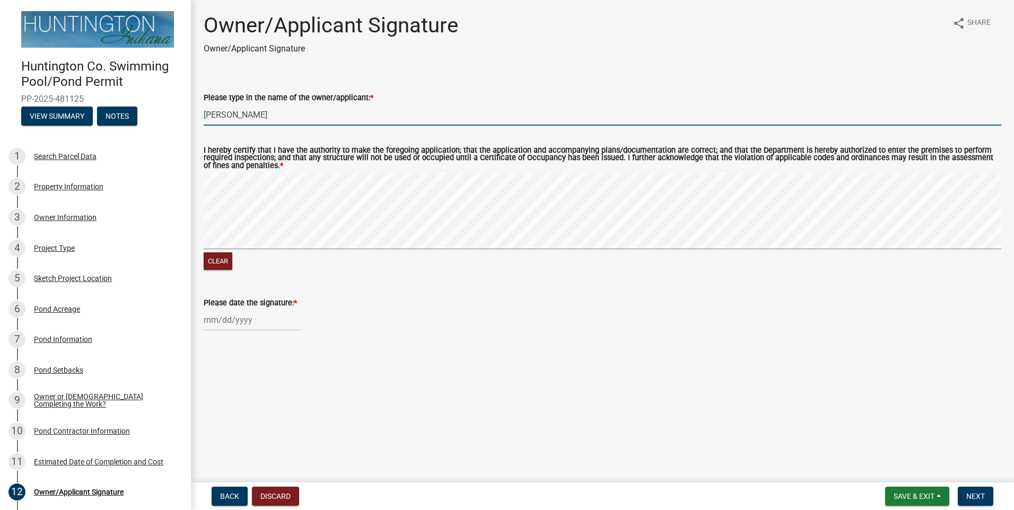
type input "[PERSON_NAME]"
click at [244, 321] on div at bounding box center [252, 320] width 97 height 22
select select "9"
select select "2025"
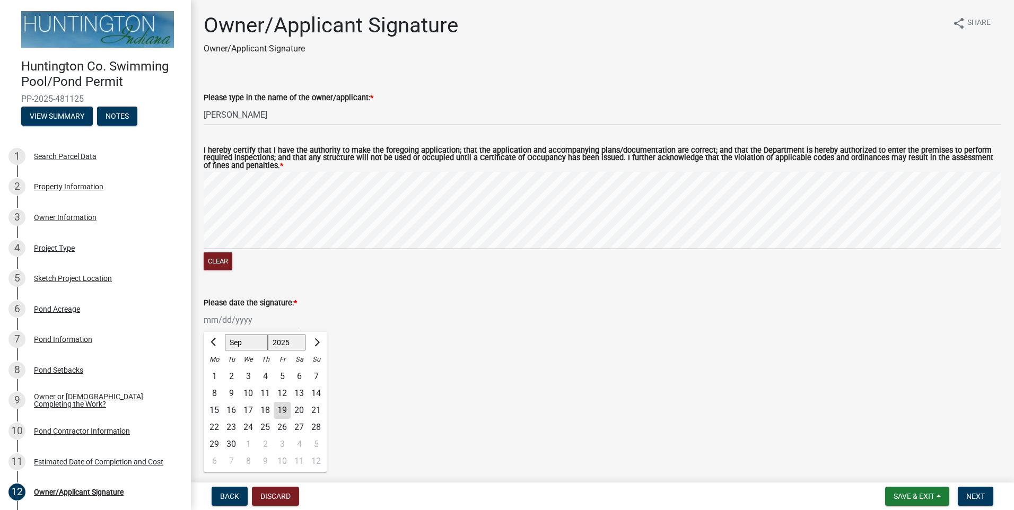
click at [497, 408] on main "Owner/Applicant Signature Owner/Applicant Signature share Share Please type in …" at bounding box center [602, 239] width 823 height 478
click at [261, 320] on div at bounding box center [252, 320] width 97 height 22
select select "9"
select select "2025"
click at [281, 415] on div "19" at bounding box center [282, 410] width 17 height 17
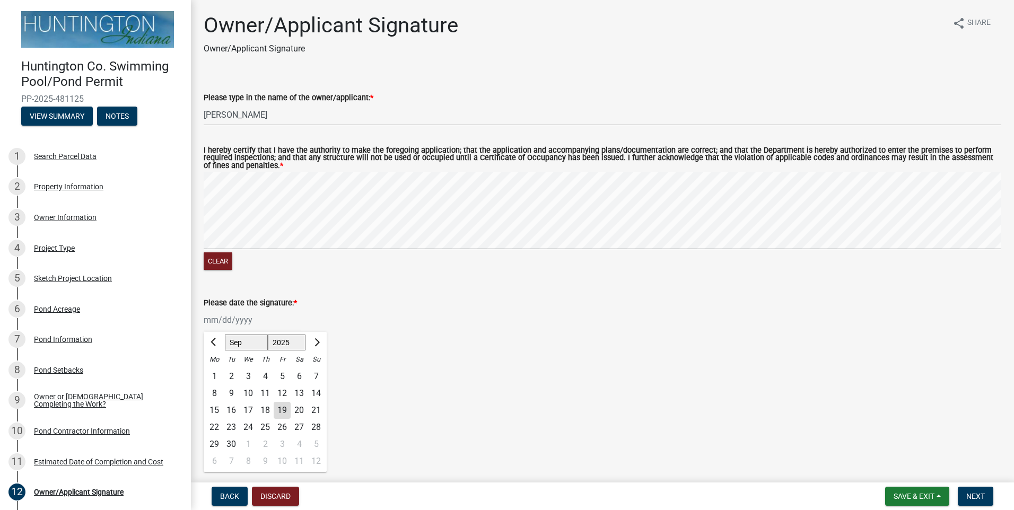
type input "[DATE]"
click at [975, 494] on span "Next" at bounding box center [975, 496] width 19 height 8
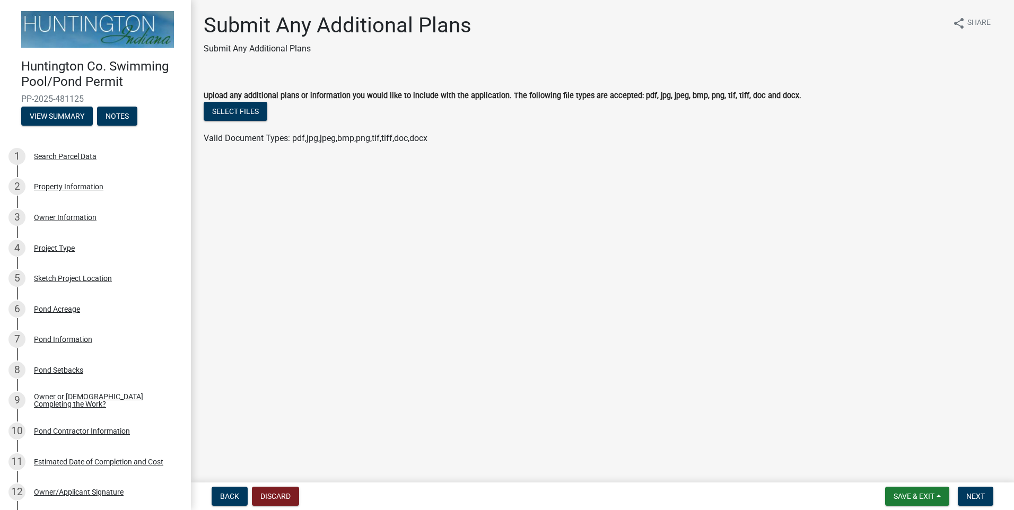
click at [968, 492] on span "Next" at bounding box center [975, 496] width 19 height 8
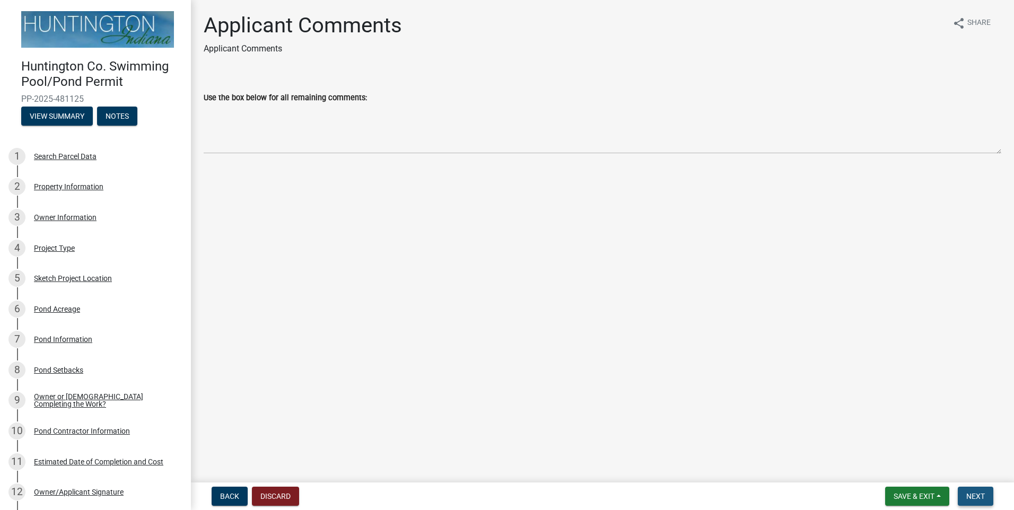
click at [971, 493] on span "Next" at bounding box center [975, 496] width 19 height 8
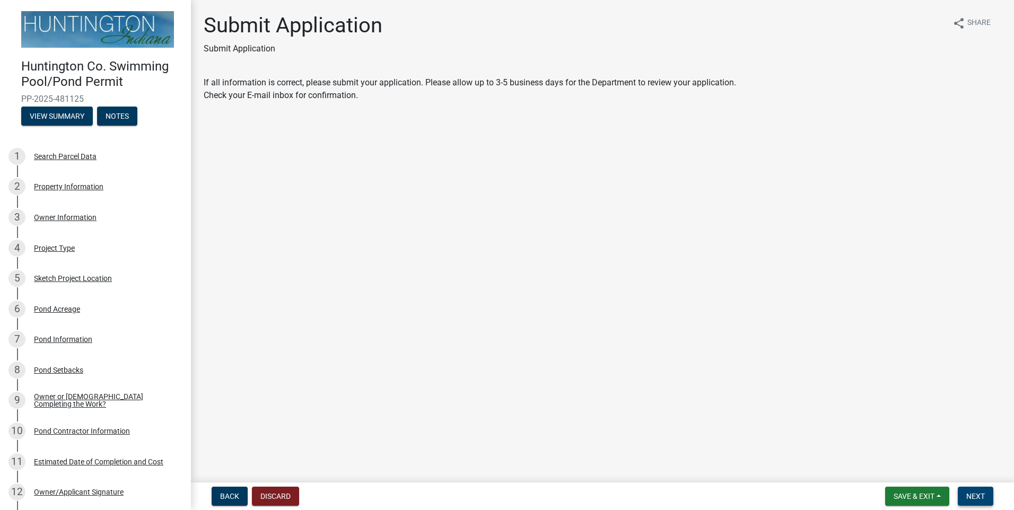
click at [982, 497] on span "Next" at bounding box center [975, 496] width 19 height 8
